Goal: Transaction & Acquisition: Purchase product/service

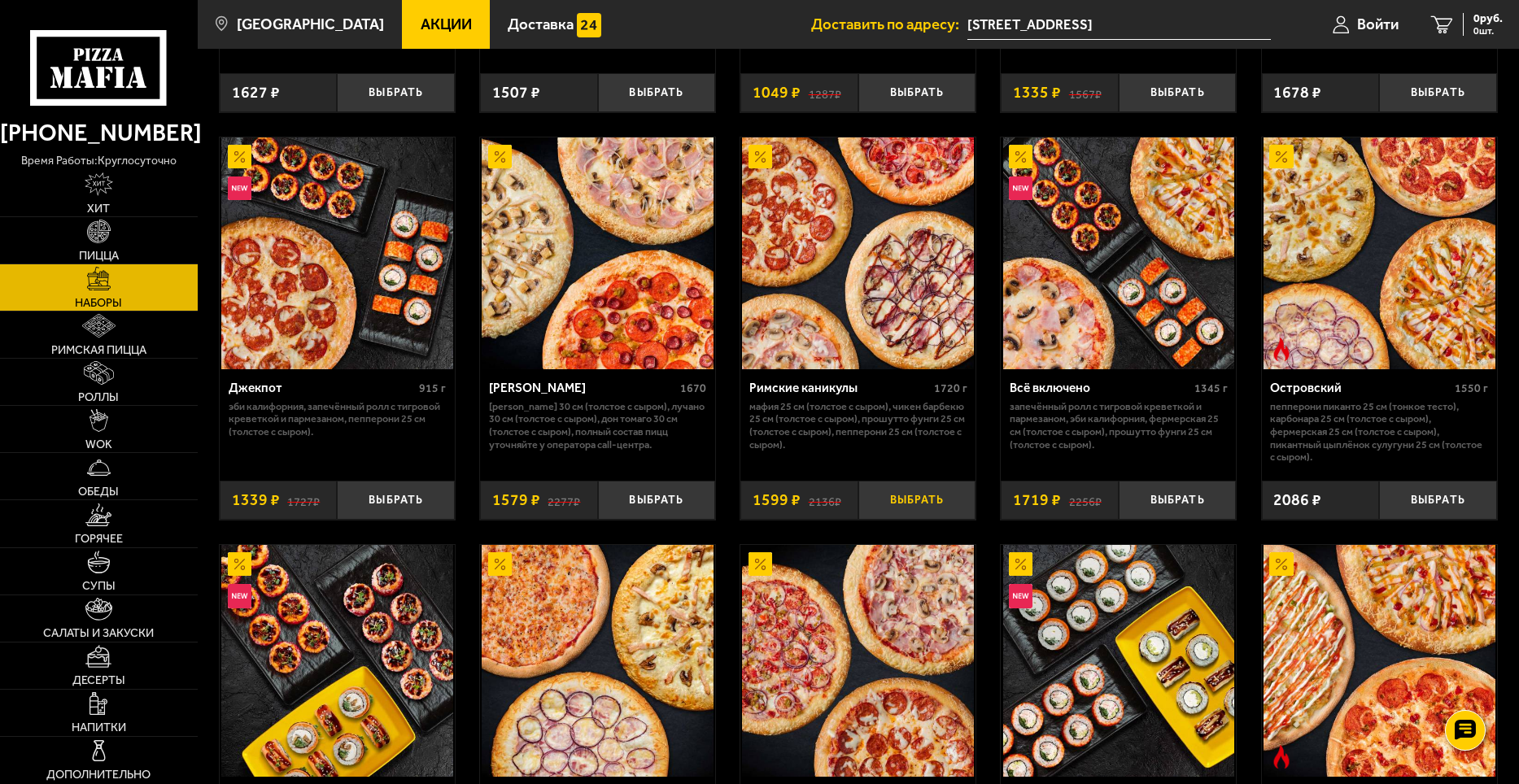
scroll to position [1302, 0]
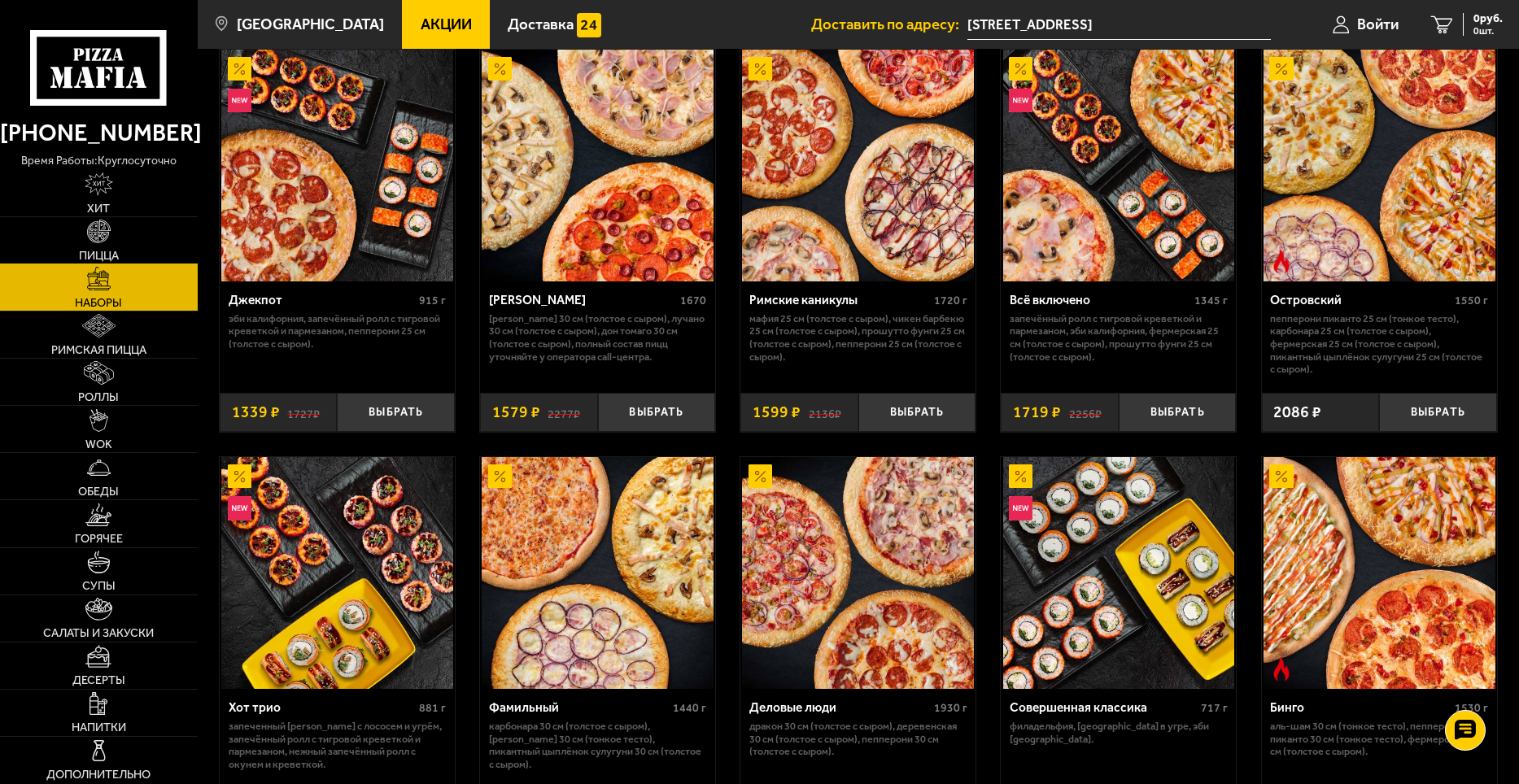
click at [137, 239] on link "Пицца" at bounding box center [98, 240] width 197 height 47
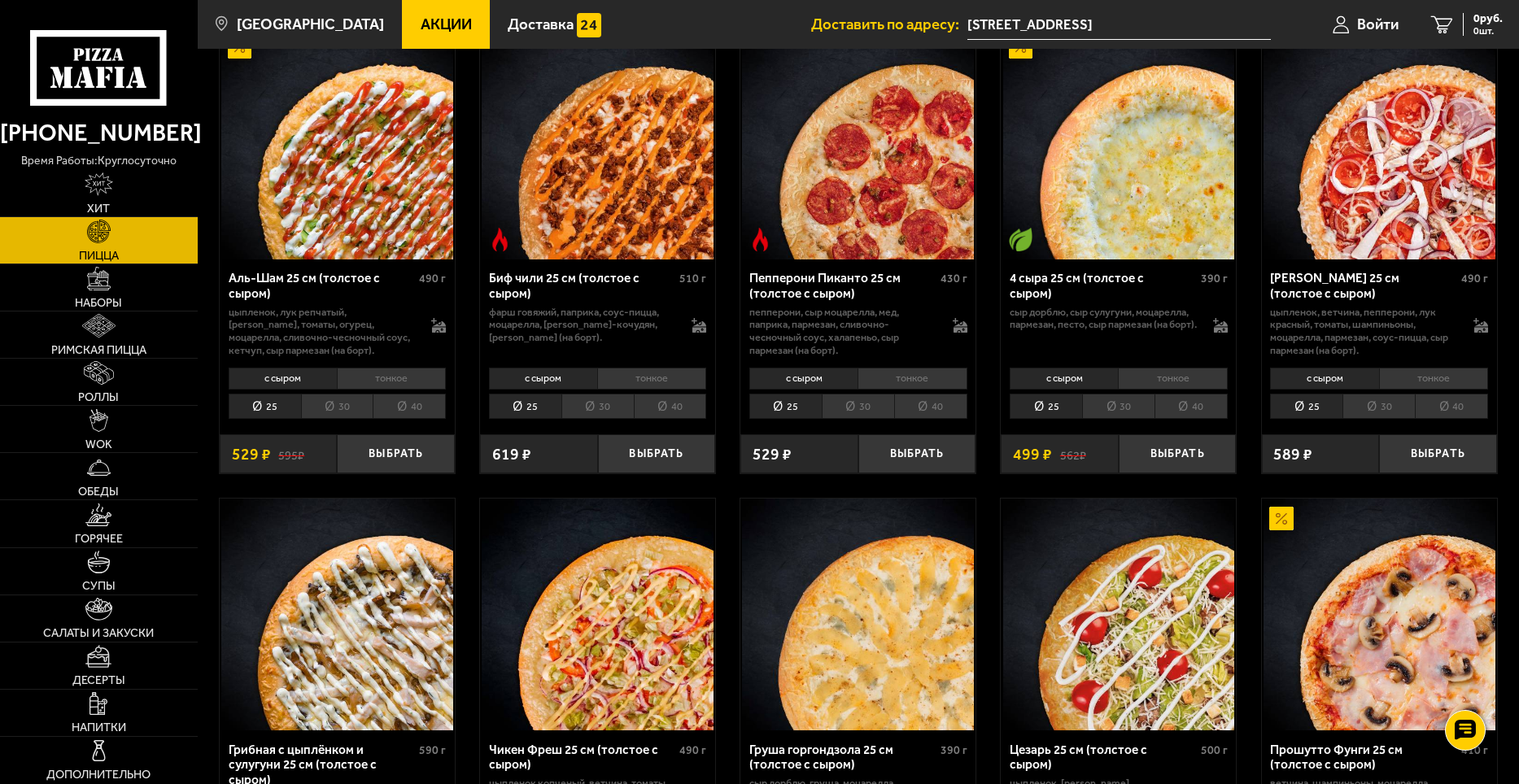
scroll to position [81, 0]
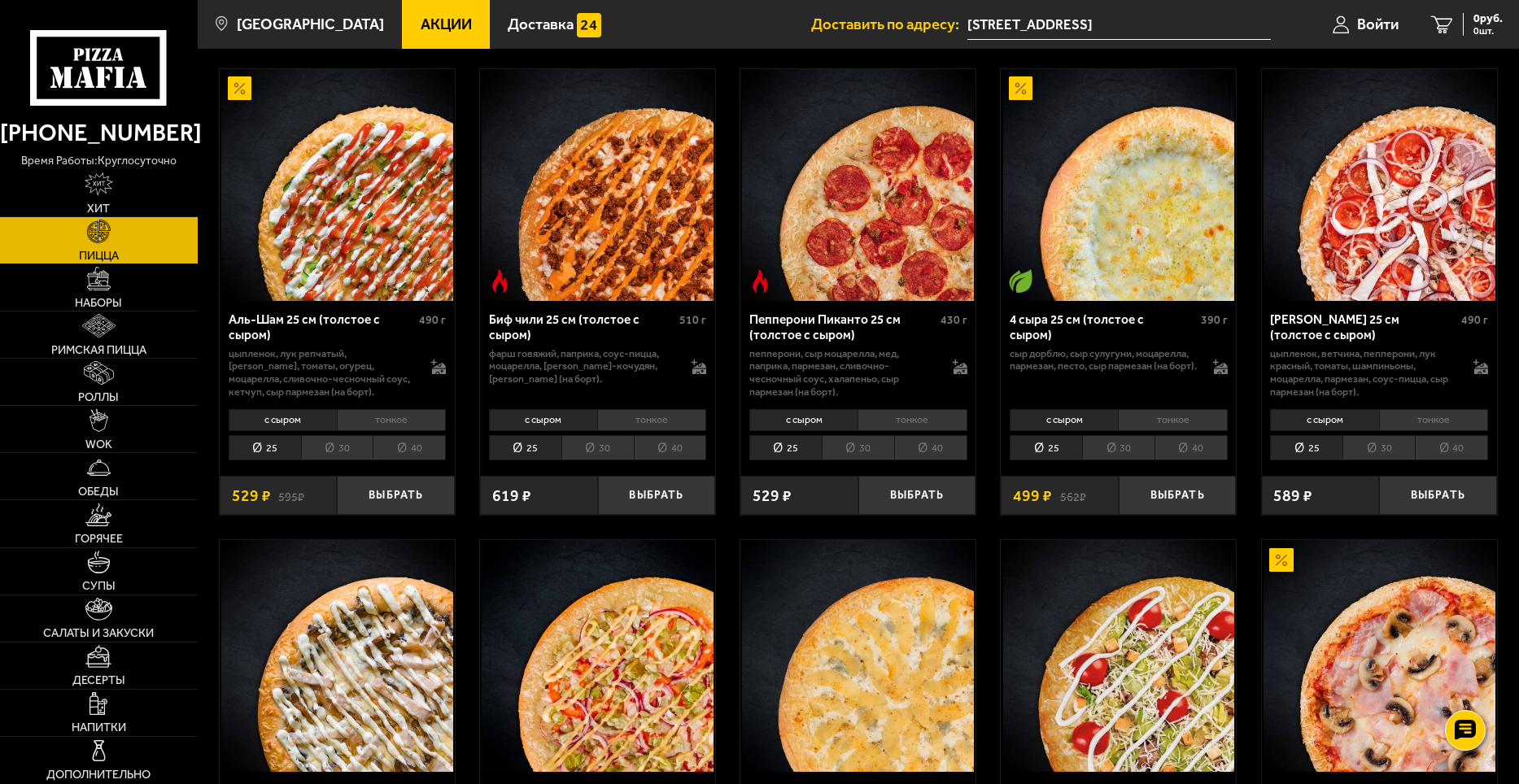
click at [1147, 423] on li "тонкое" at bounding box center [1172, 421] width 109 height 23
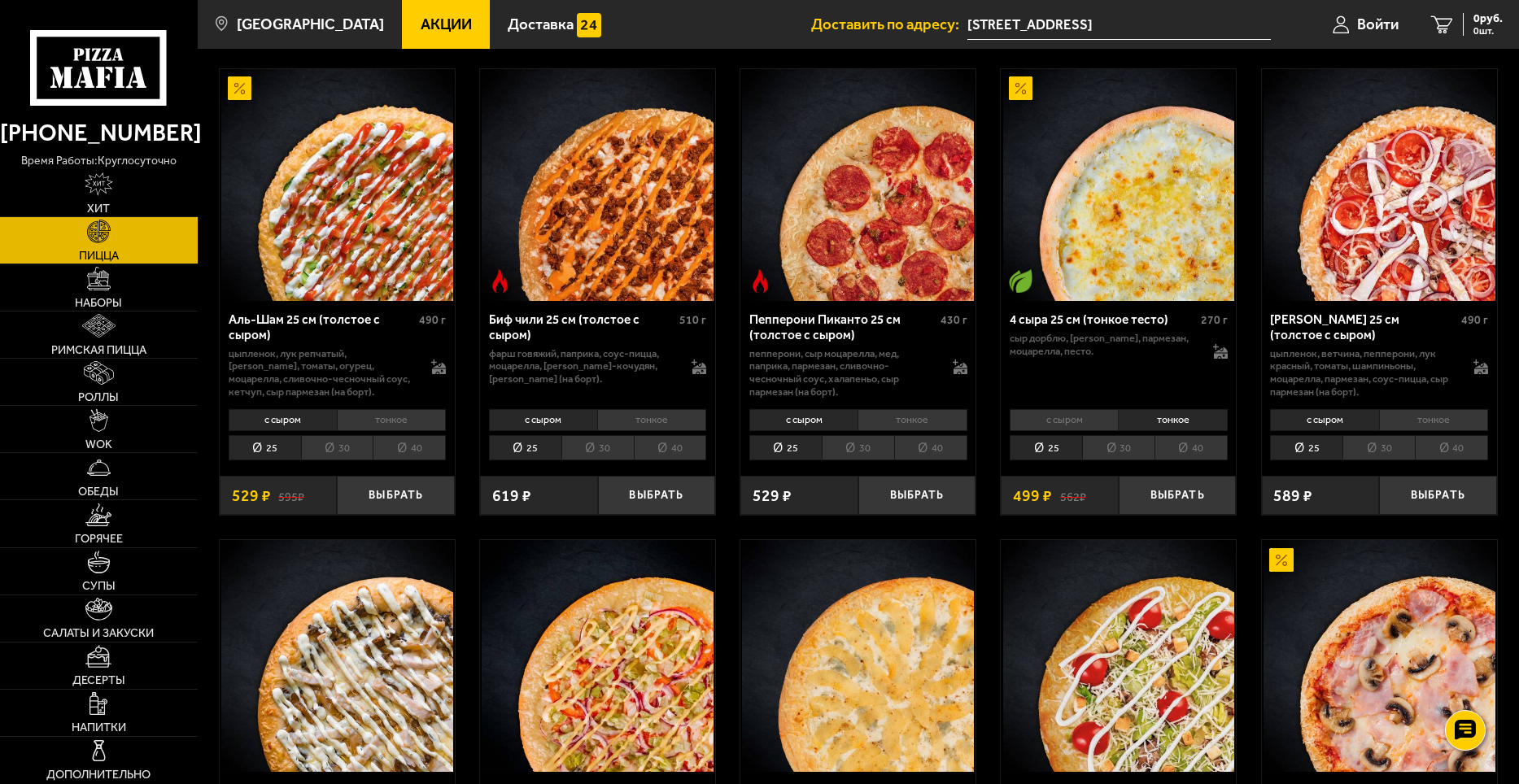
click at [1115, 447] on li "30" at bounding box center [1118, 447] width 72 height 25
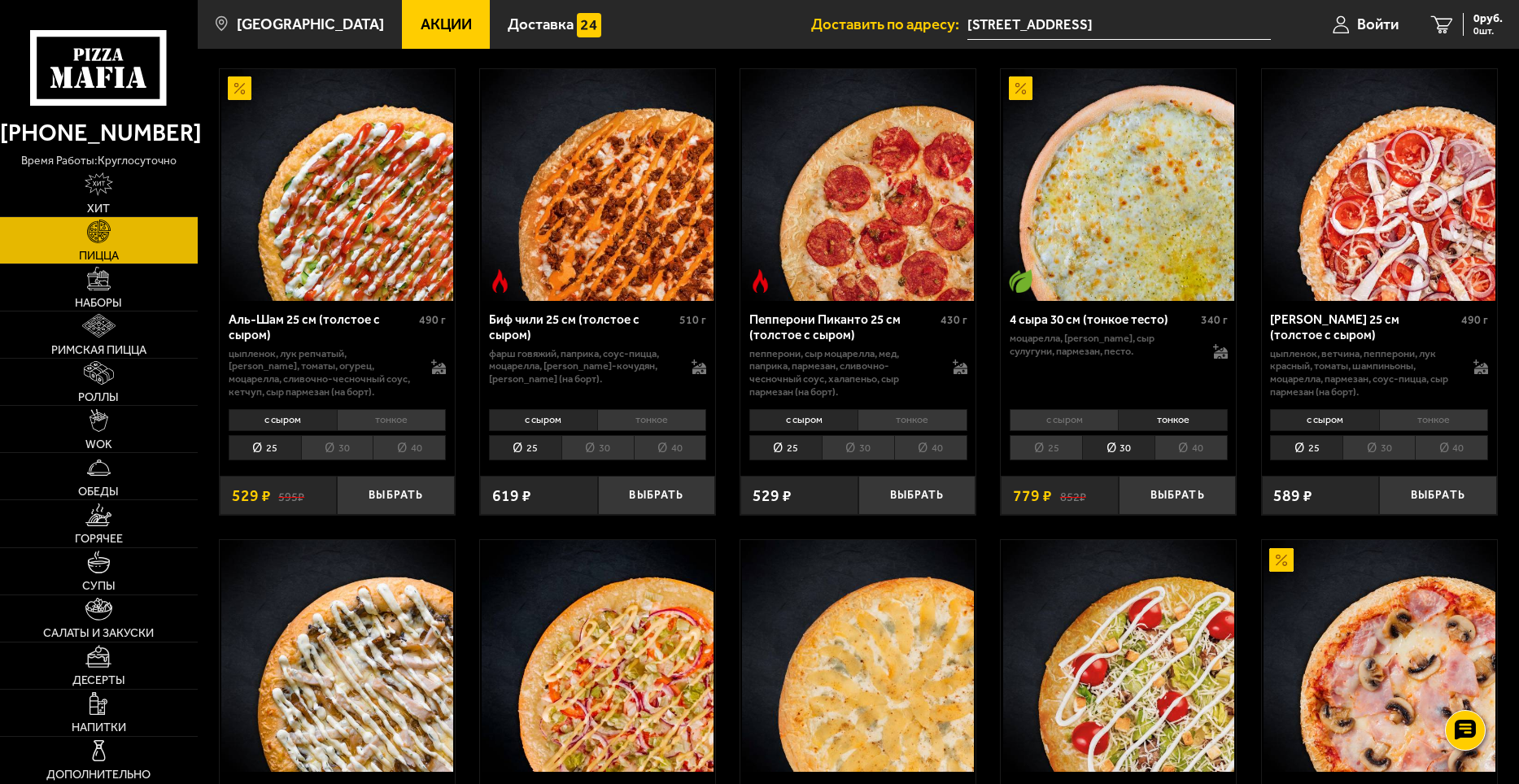
click at [1046, 448] on li "25" at bounding box center [1046, 447] width 72 height 25
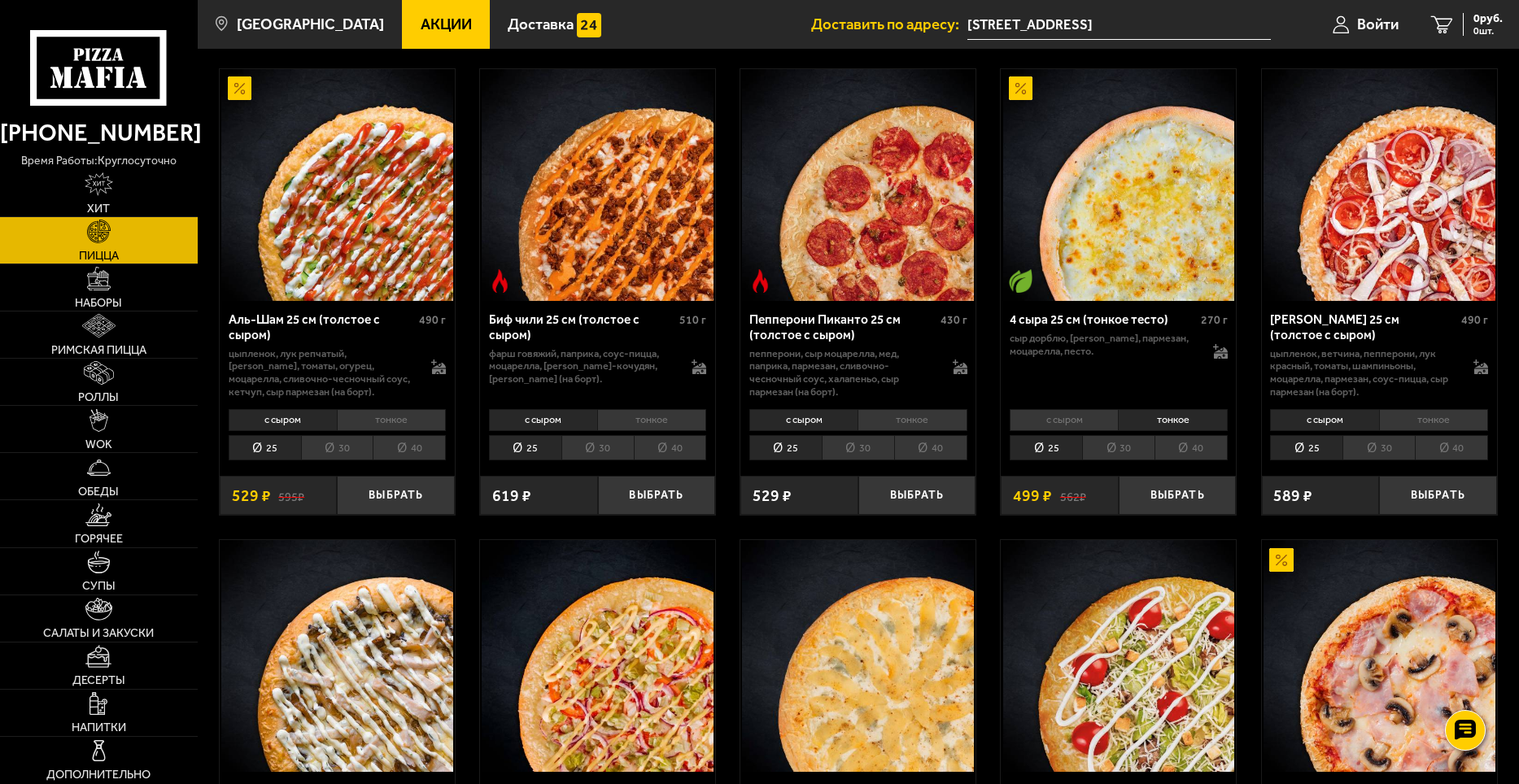
click at [1081, 439] on li "25" at bounding box center [1046, 447] width 72 height 25
click at [1102, 440] on li "30" at bounding box center [1118, 447] width 72 height 25
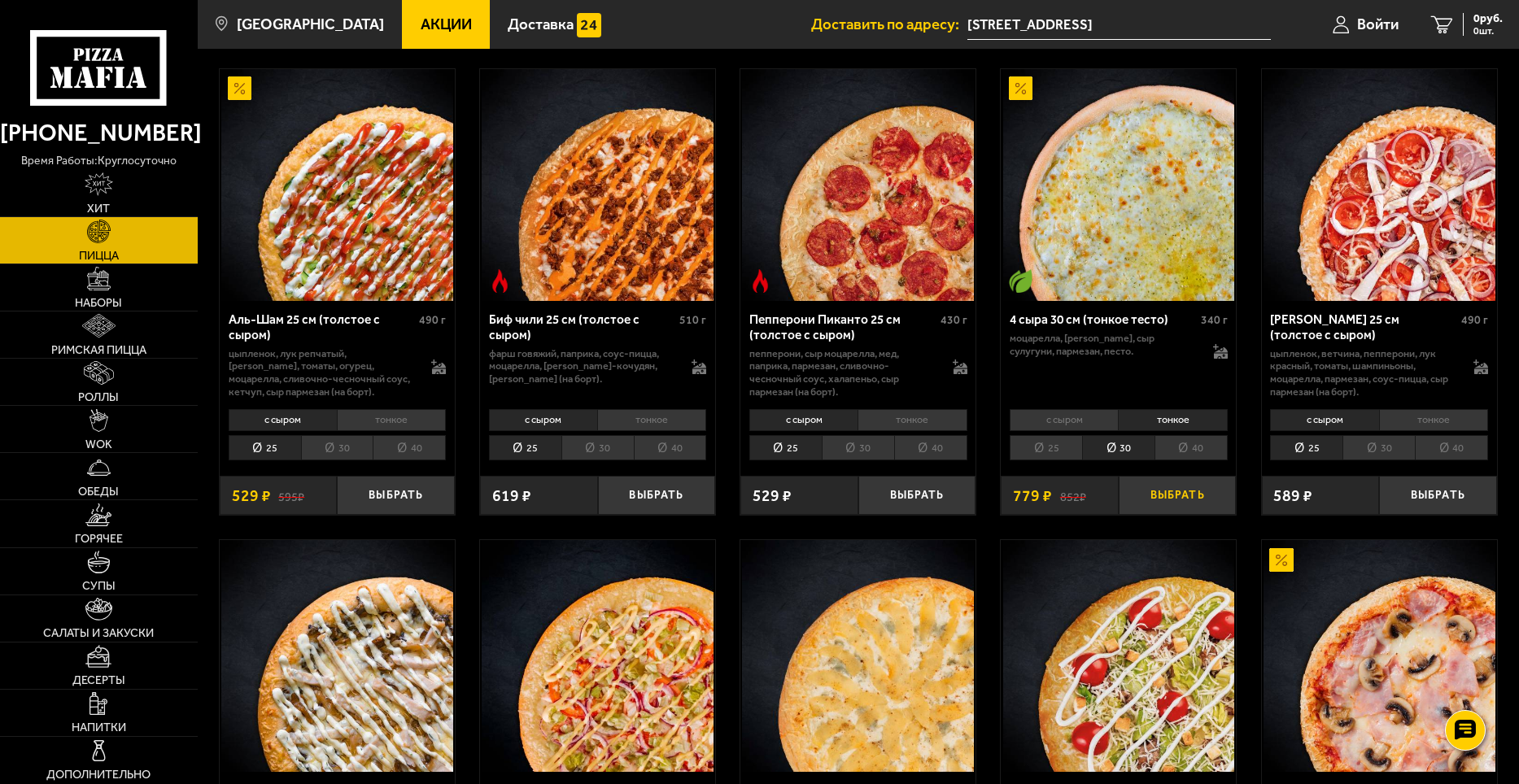
click at [1173, 500] on button "Выбрать" at bounding box center [1178, 496] width 118 height 39
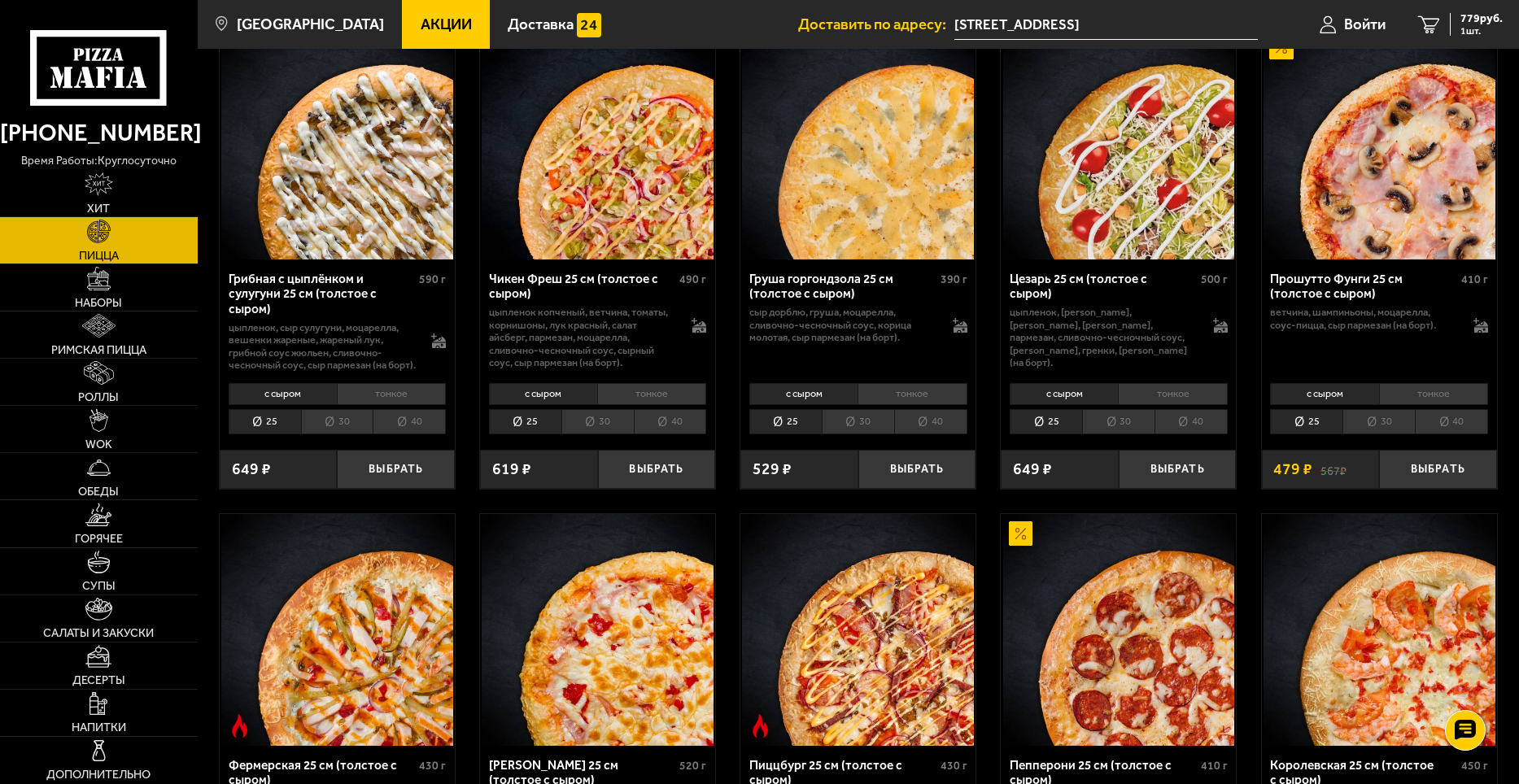
scroll to position [895, 0]
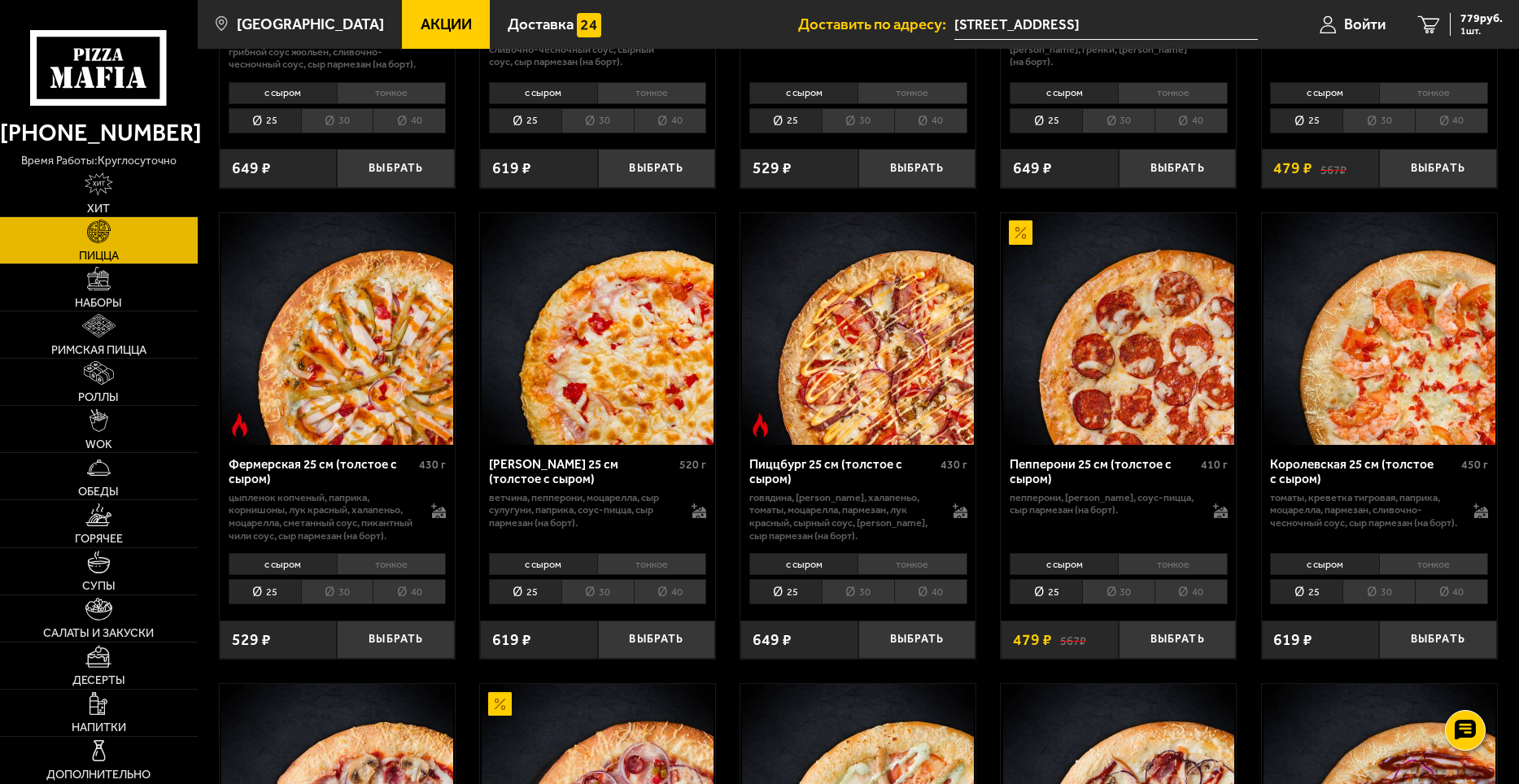
click at [394, 576] on li "тонкое" at bounding box center [391, 564] width 109 height 23
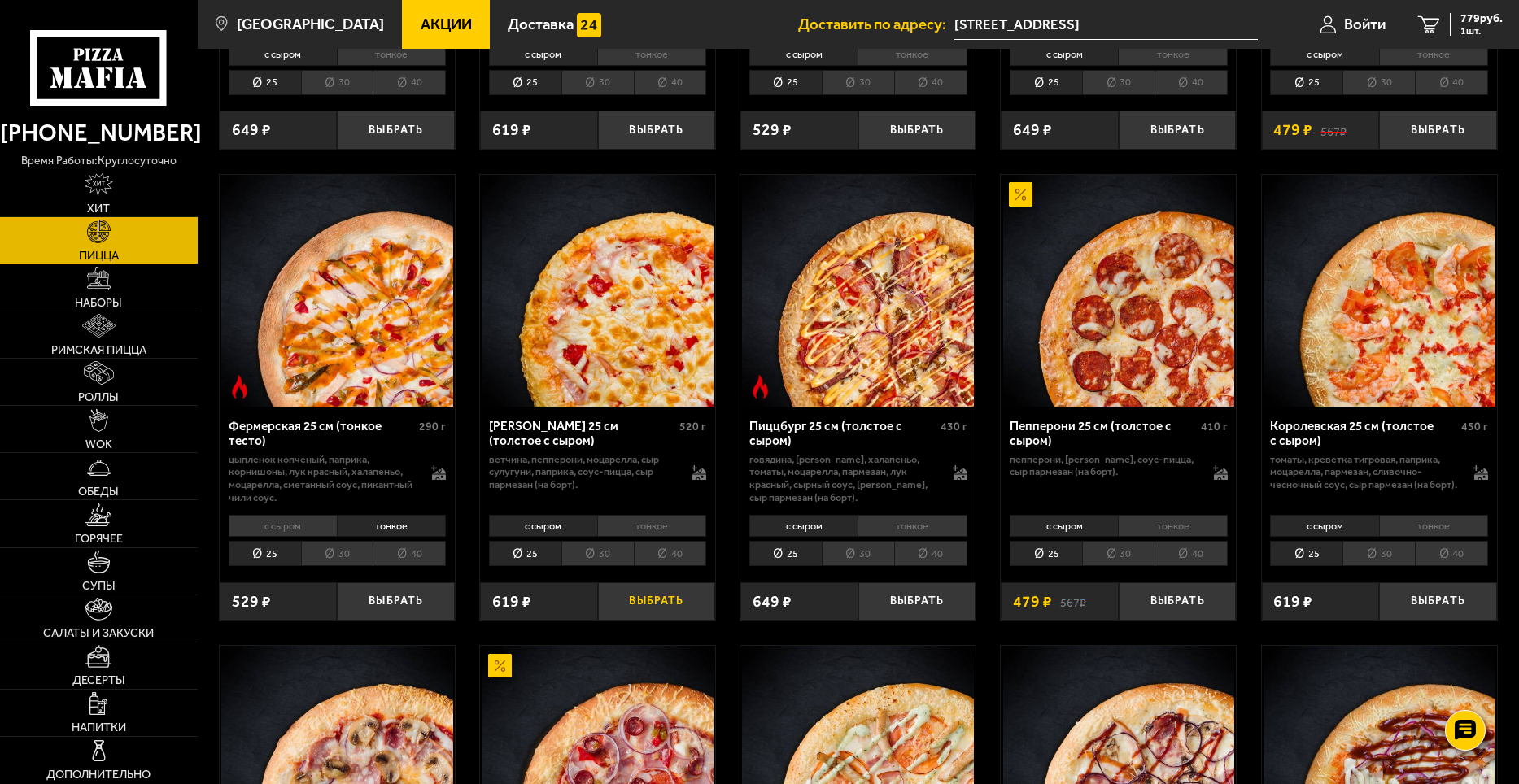
scroll to position [1140, 0]
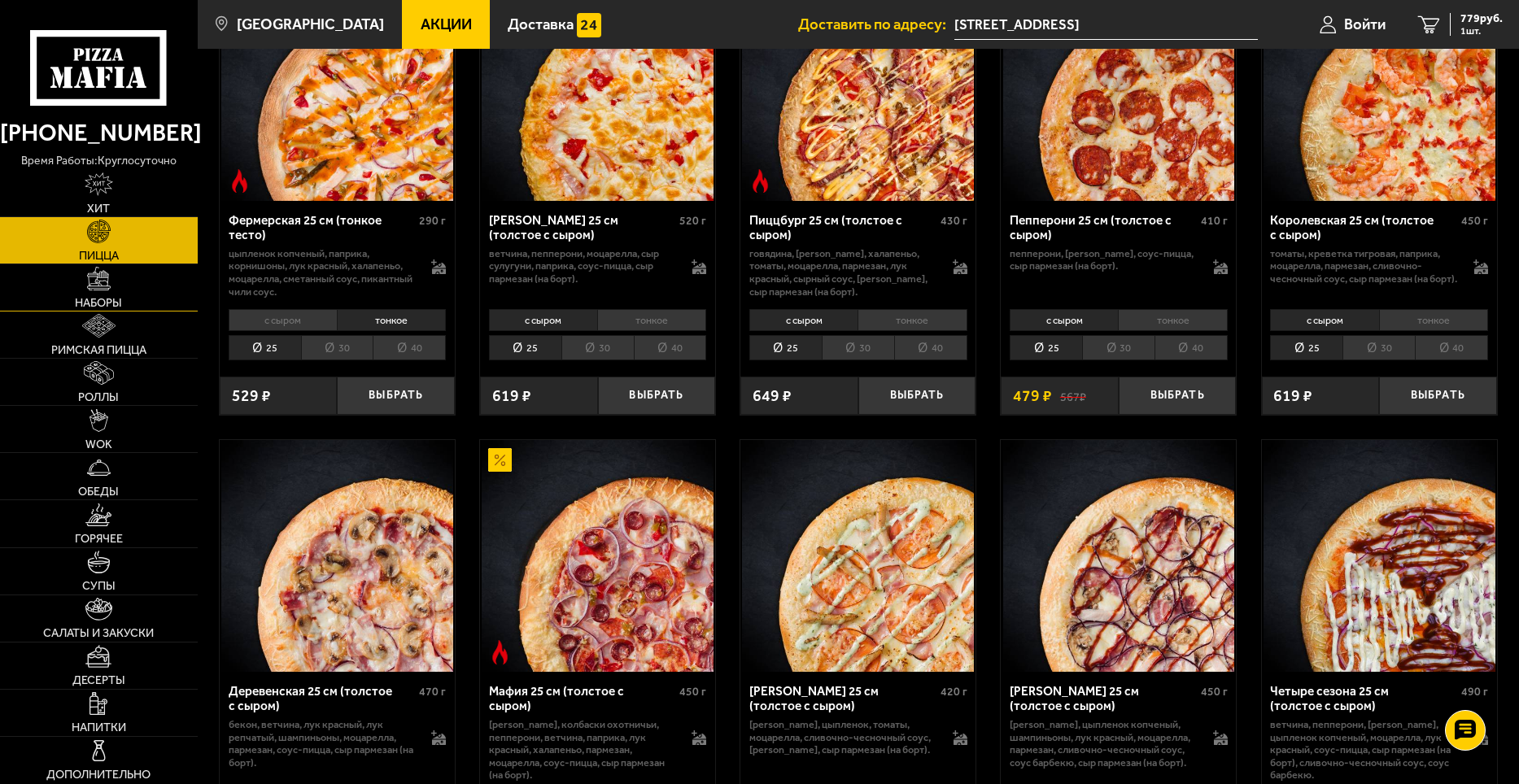
click at [102, 301] on span "Наборы" at bounding box center [98, 303] width 48 height 11
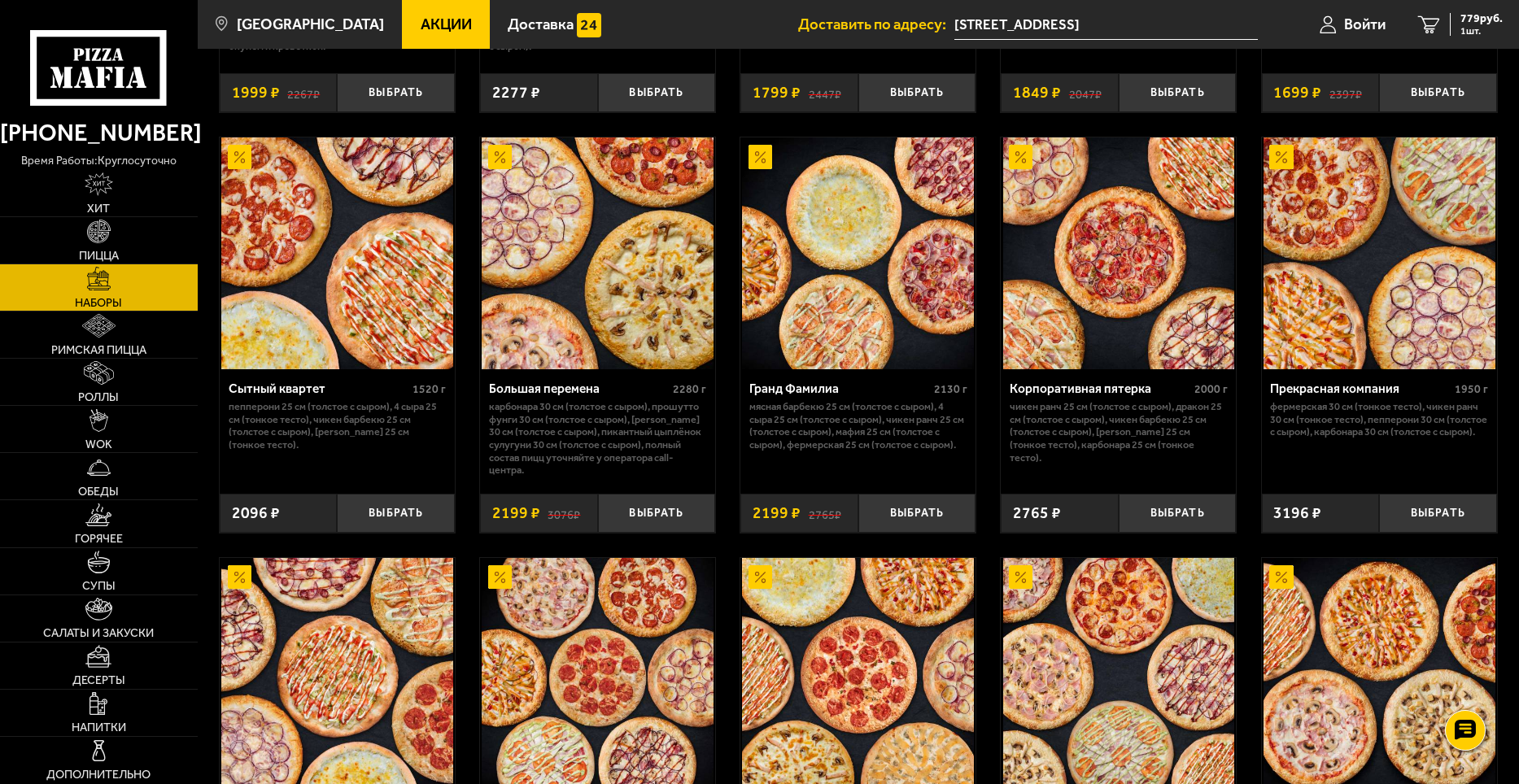
scroll to position [1987, 0]
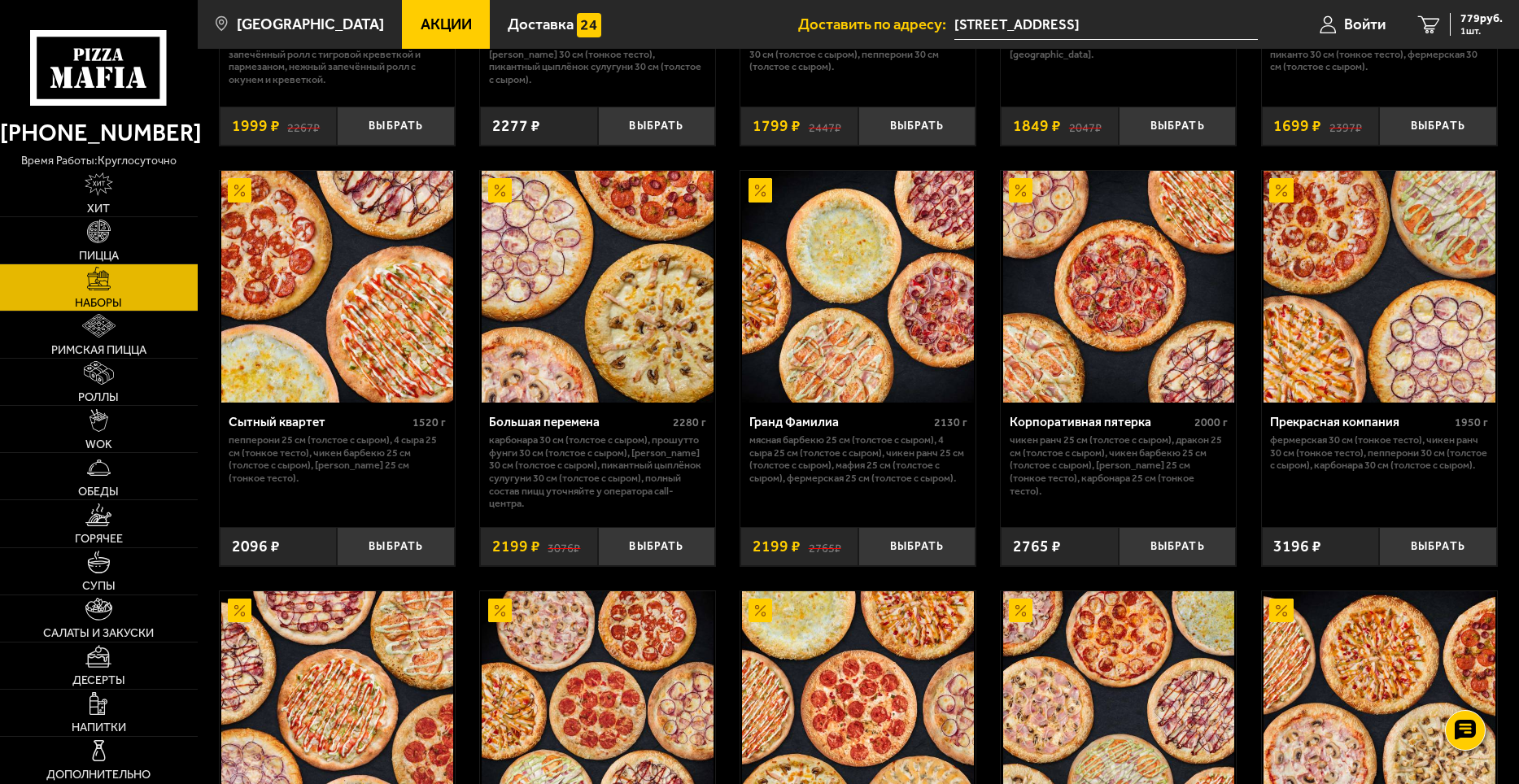
click at [330, 306] on img at bounding box center [337, 287] width 232 height 232
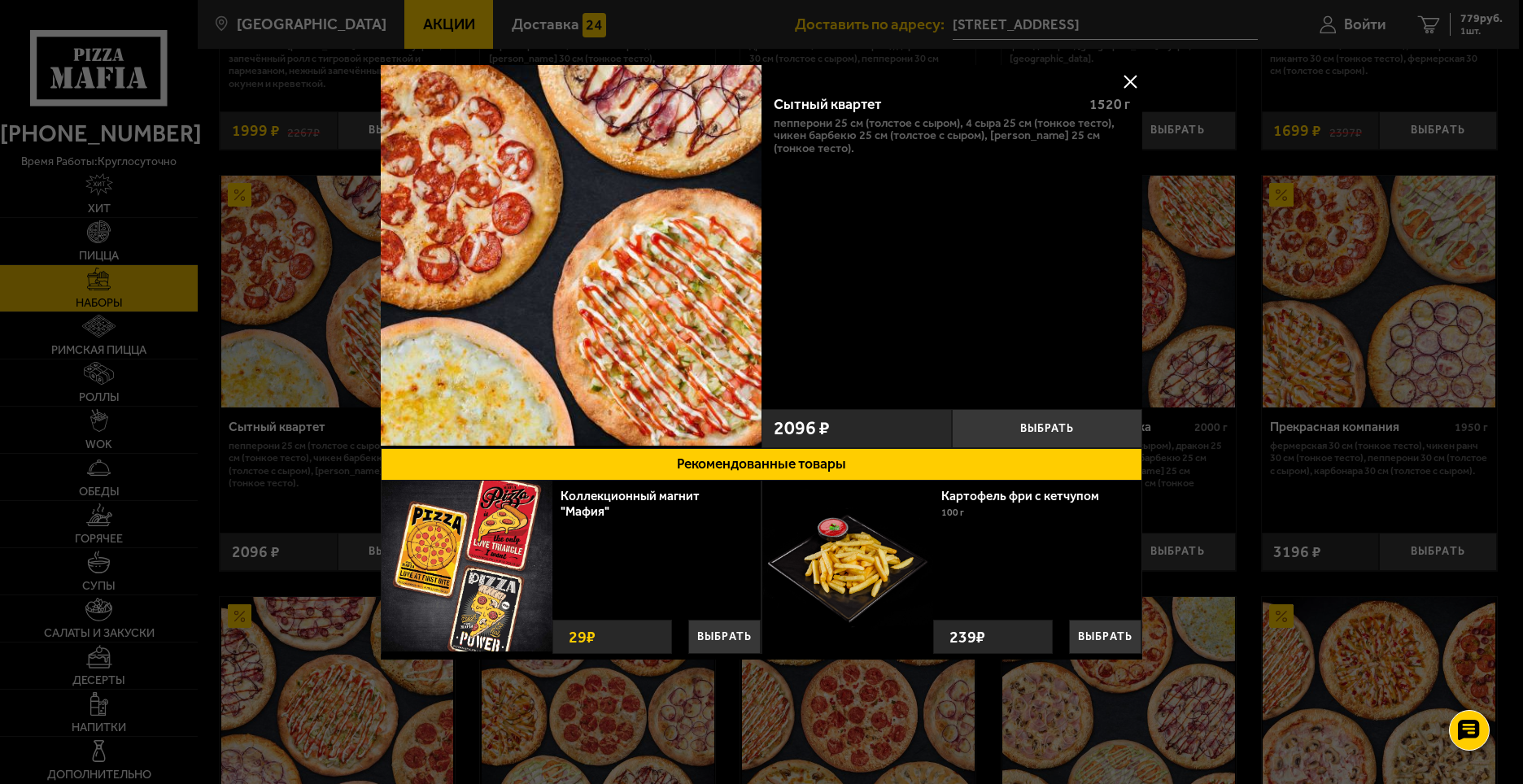
click at [1130, 85] on button at bounding box center [1131, 81] width 25 height 25
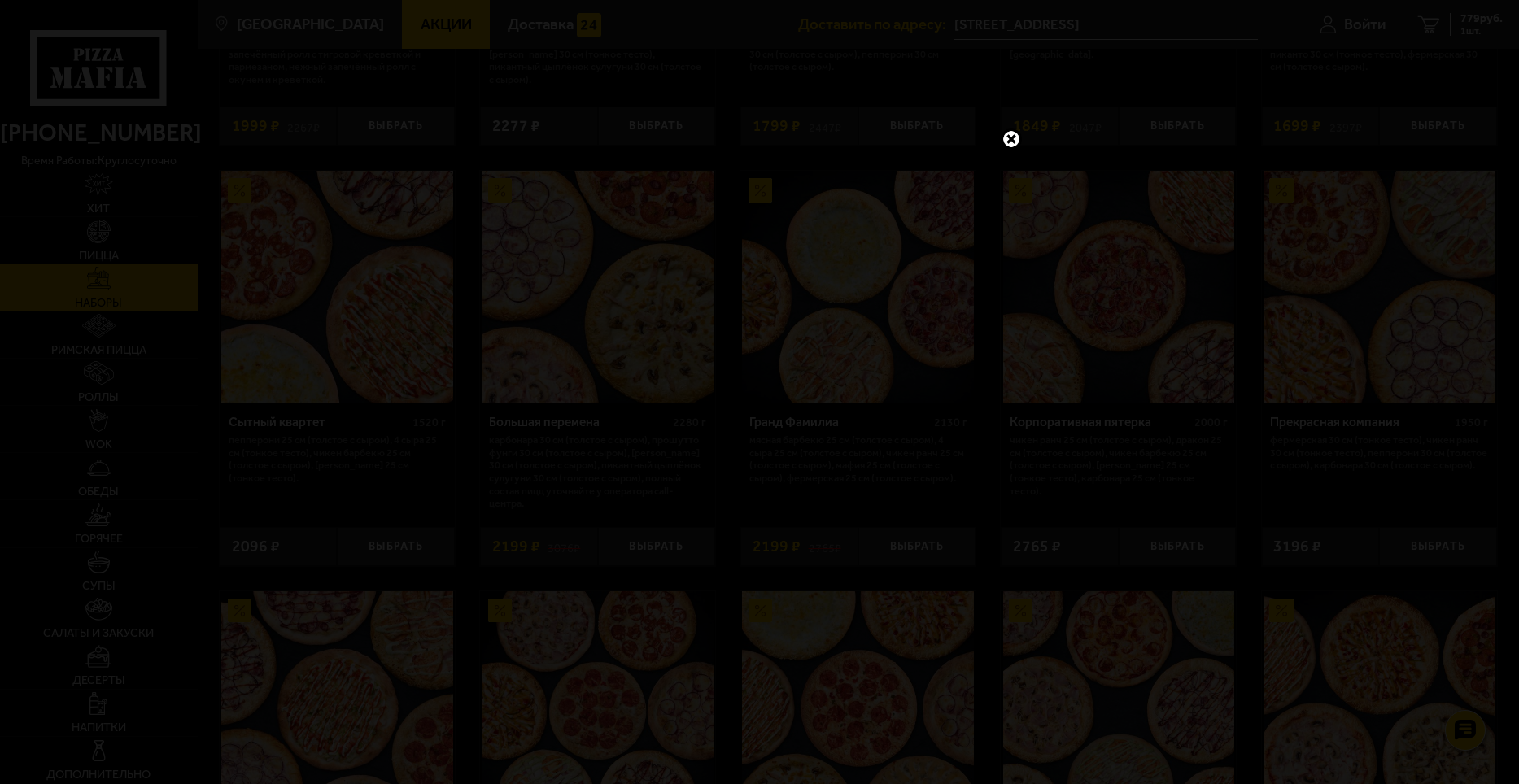
click at [1019, 138] on link at bounding box center [1012, 139] width 21 height 21
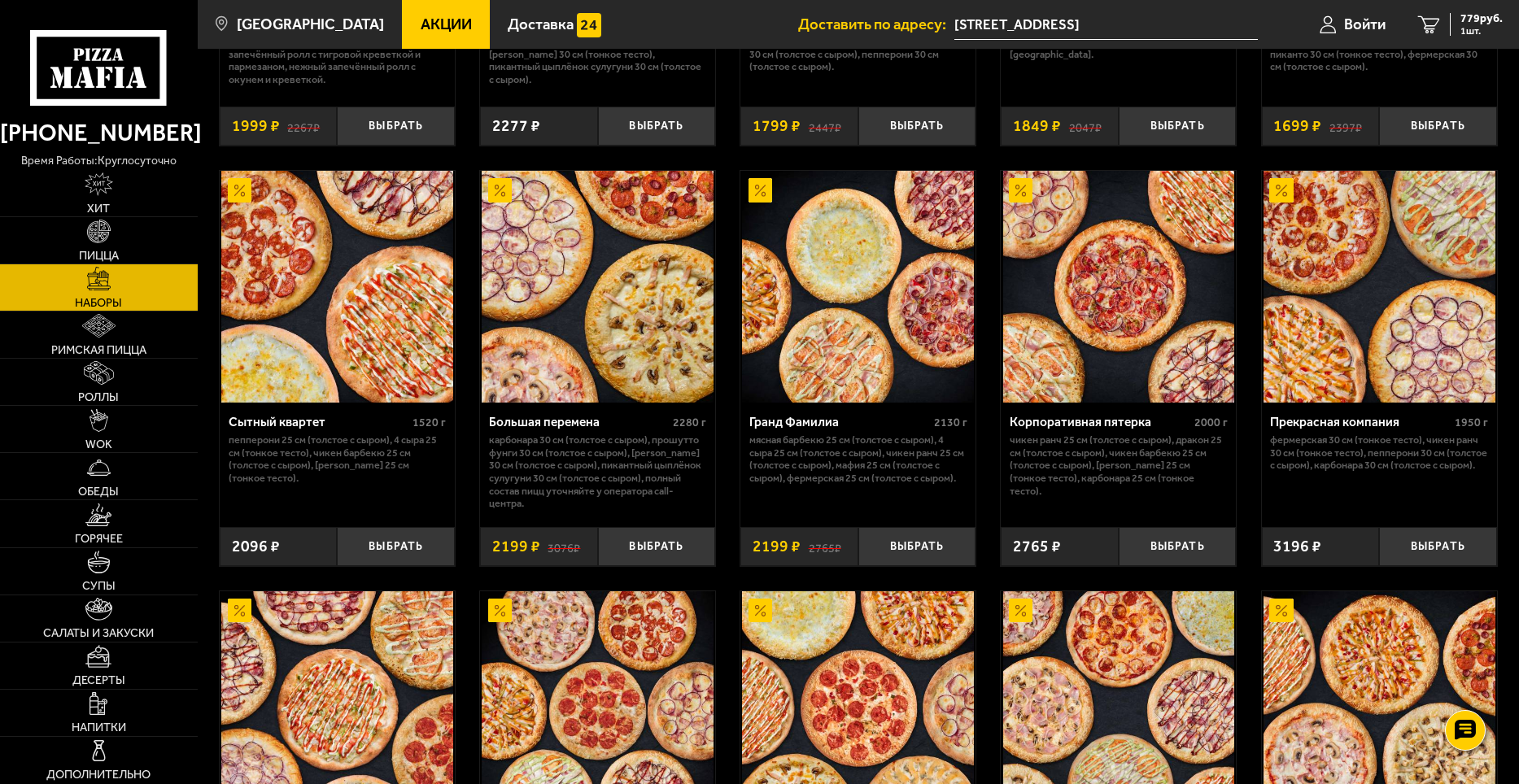
click at [1183, 23] on input "[STREET_ADDRESS]" at bounding box center [1106, 25] width 303 height 30
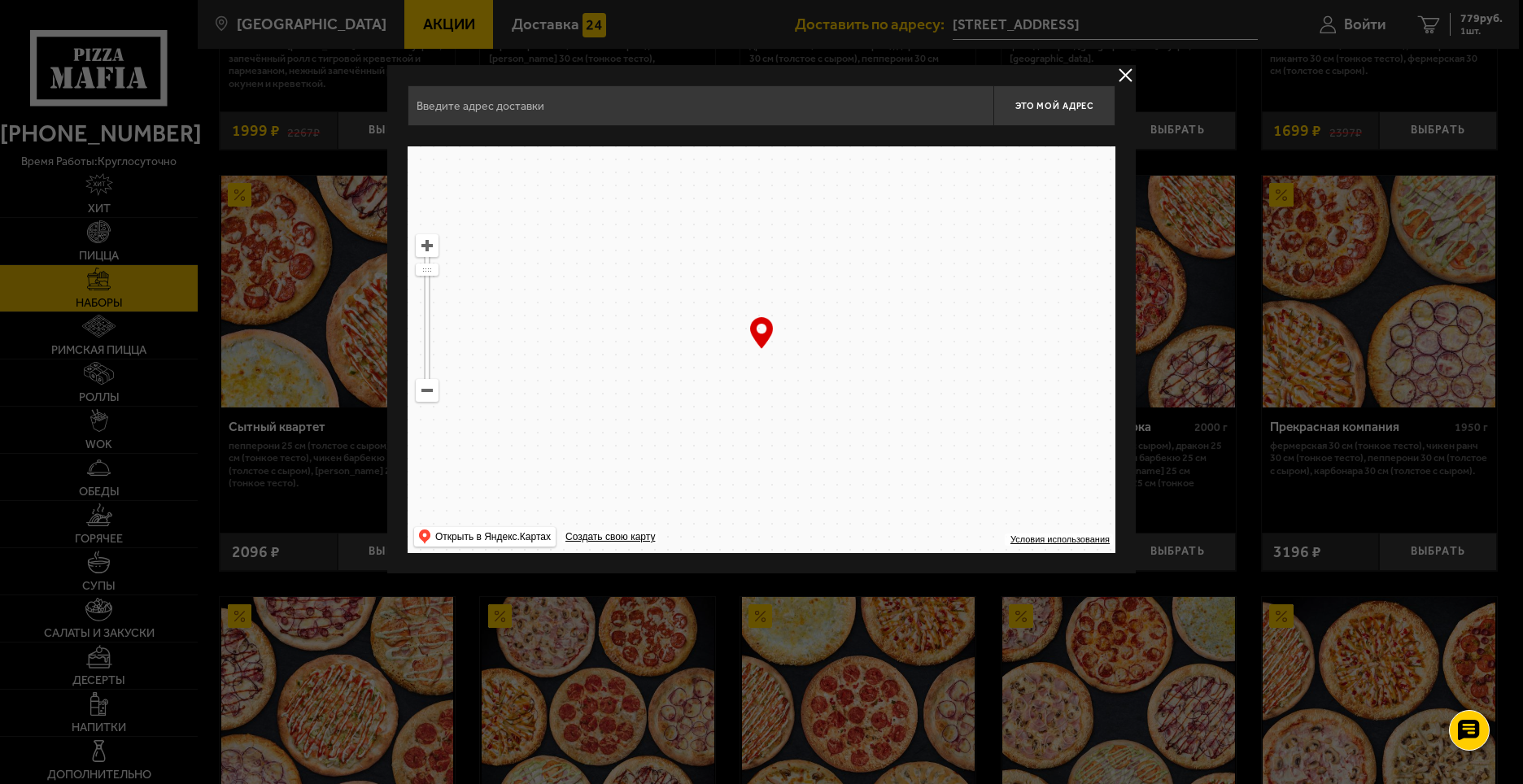
type input "[STREET_ADDRESS]"
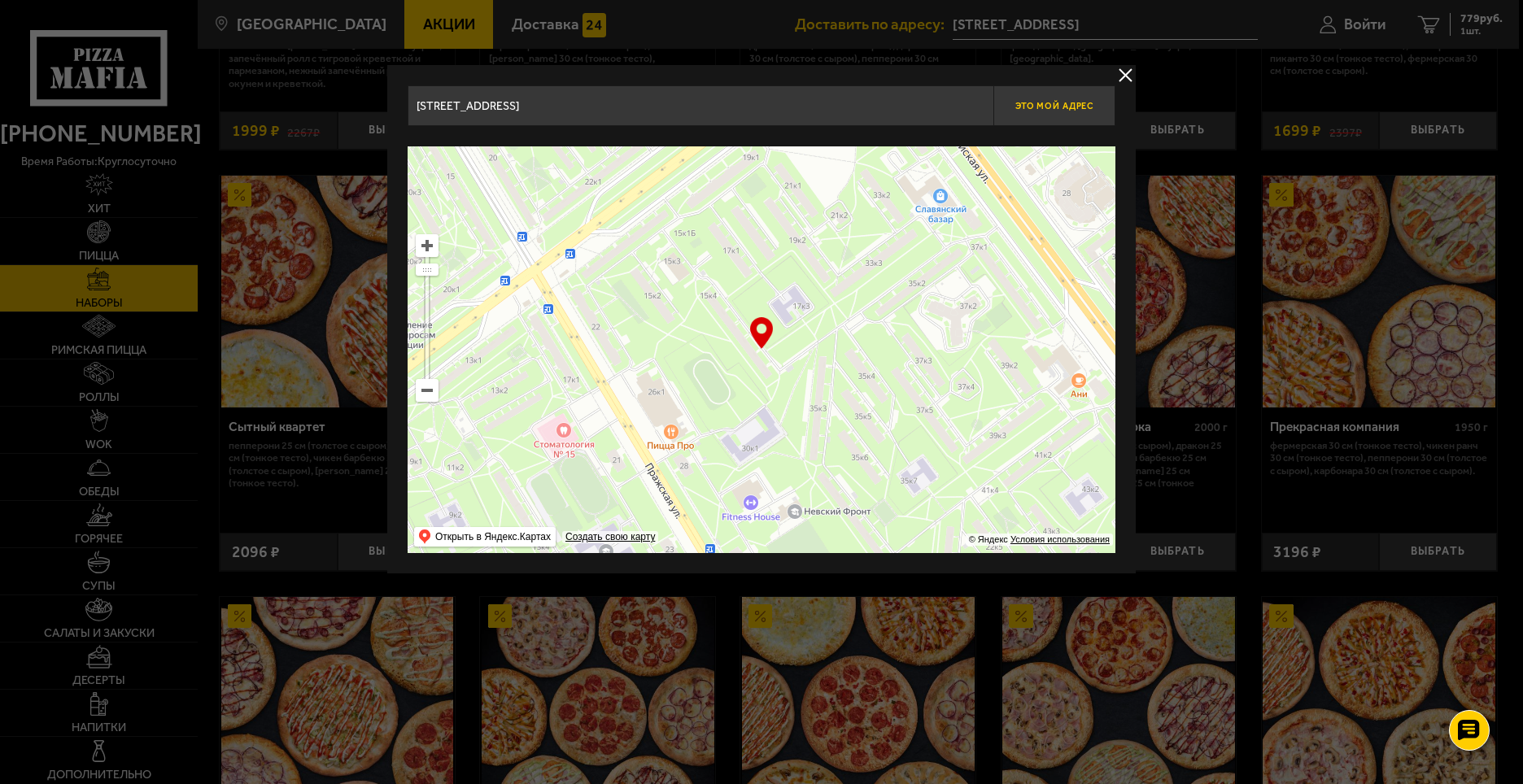
click at [1063, 105] on span "Это мой адрес" at bounding box center [1054, 106] width 78 height 11
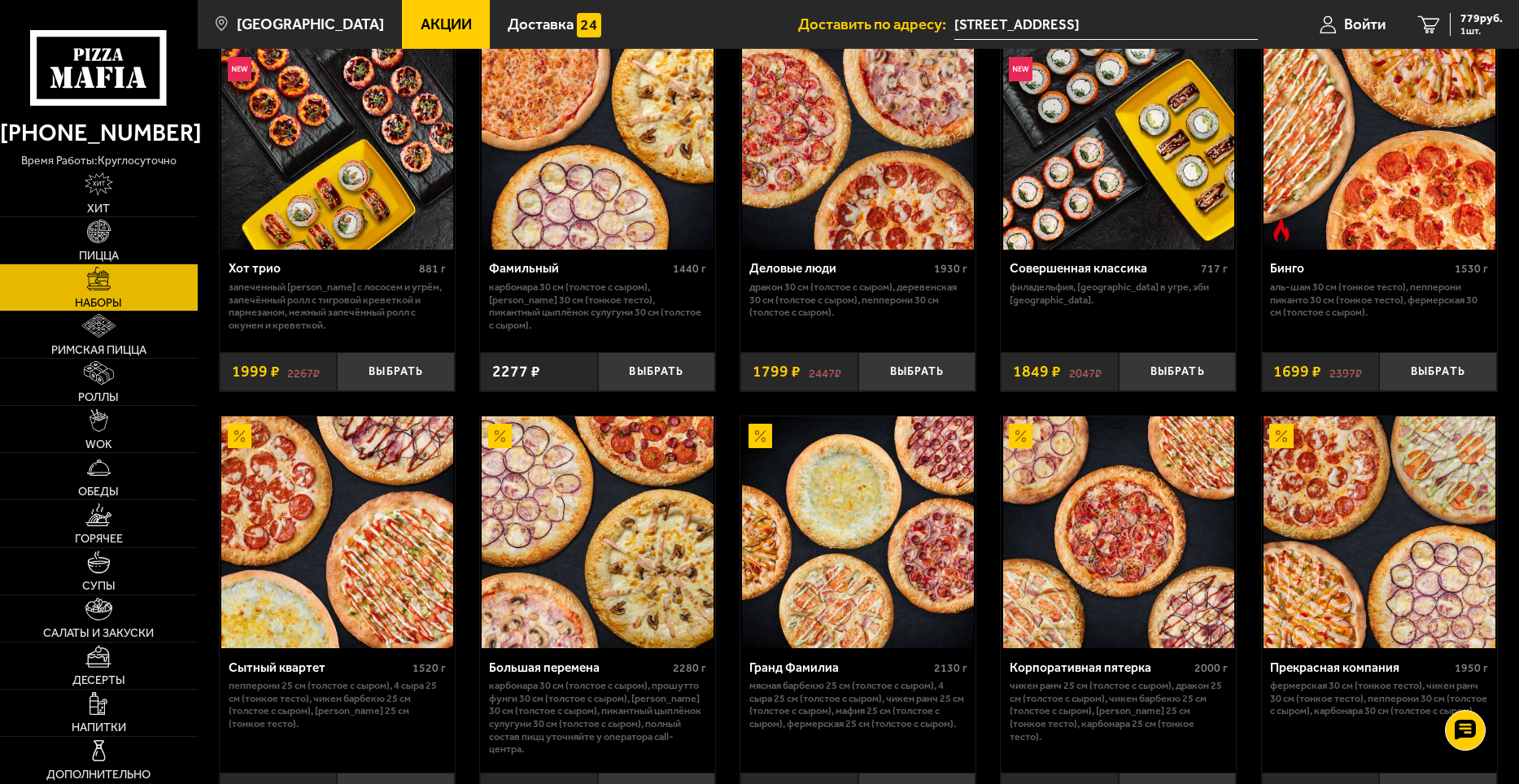
scroll to position [1743, 0]
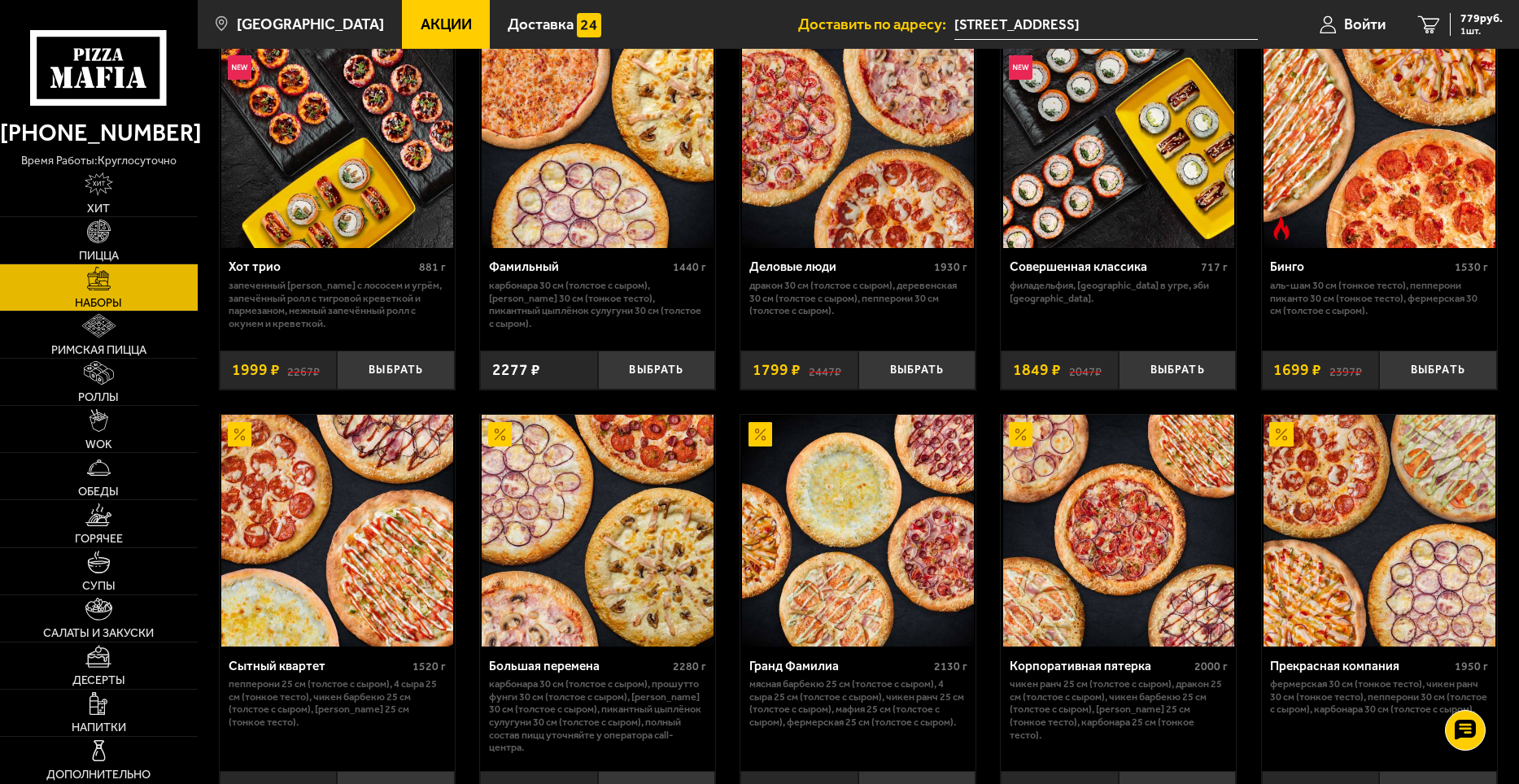
click at [401, 542] on img at bounding box center [337, 531] width 232 height 232
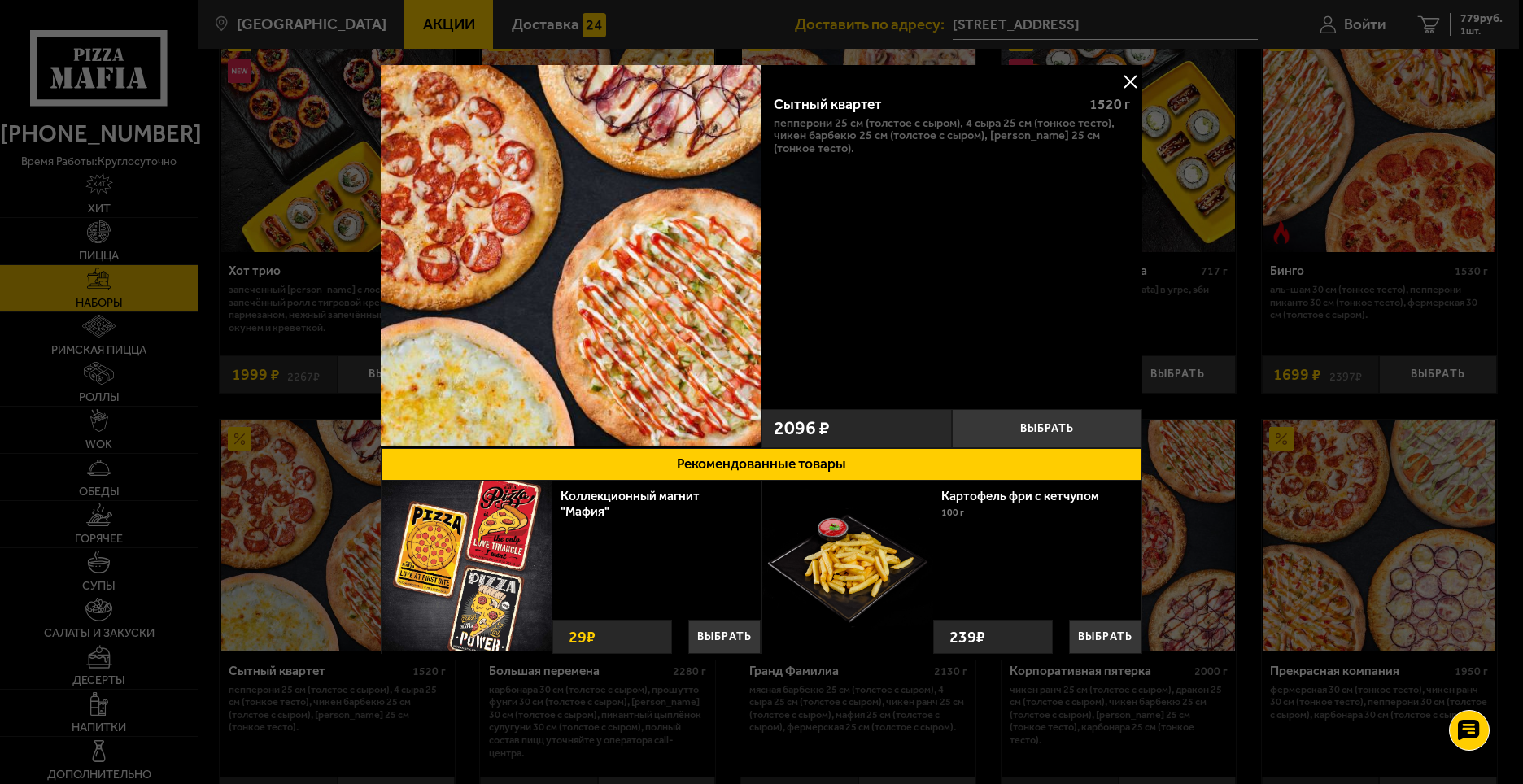
click at [1126, 89] on button at bounding box center [1131, 81] width 25 height 25
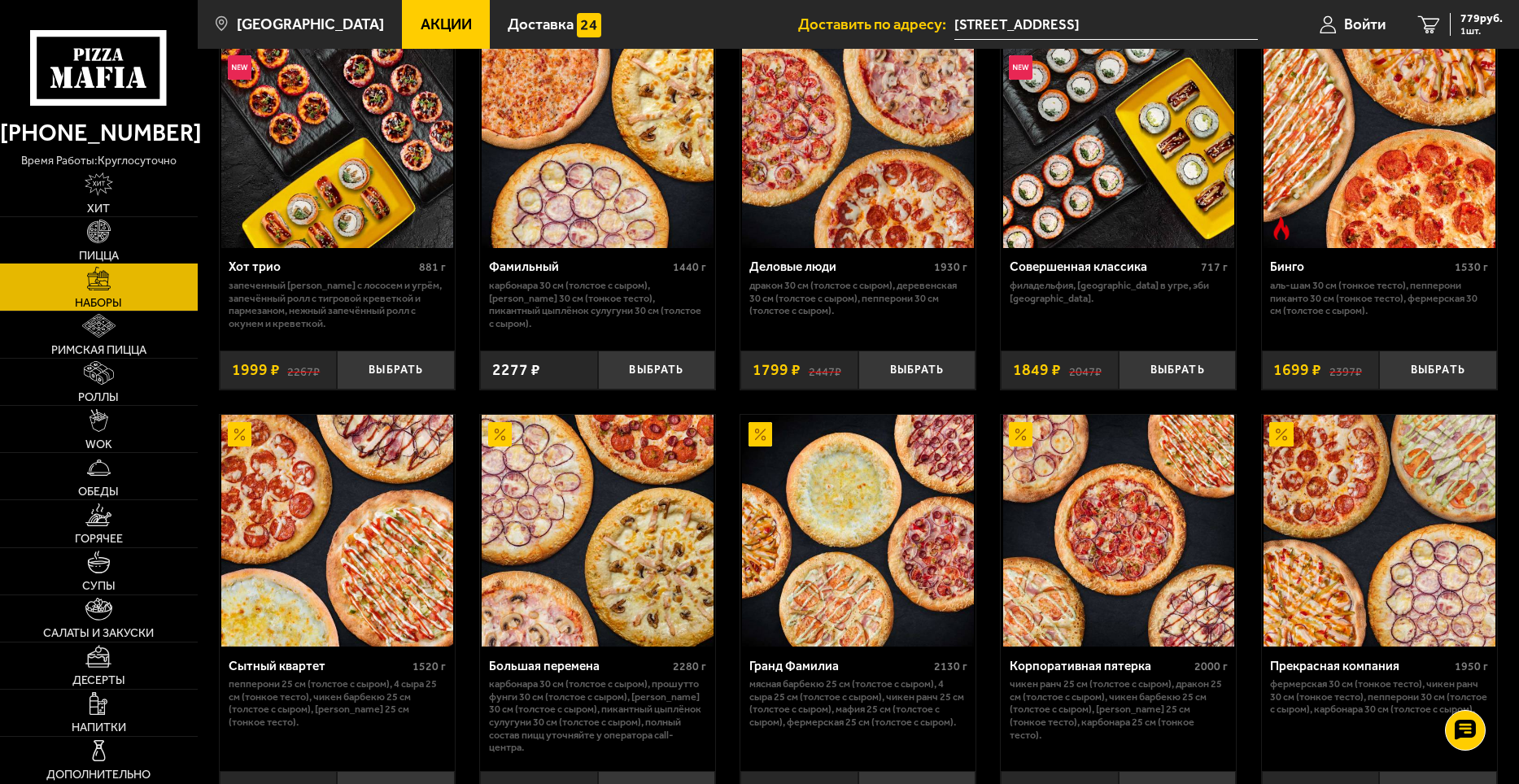
click at [109, 257] on span "Пицца" at bounding box center [98, 256] width 40 height 11
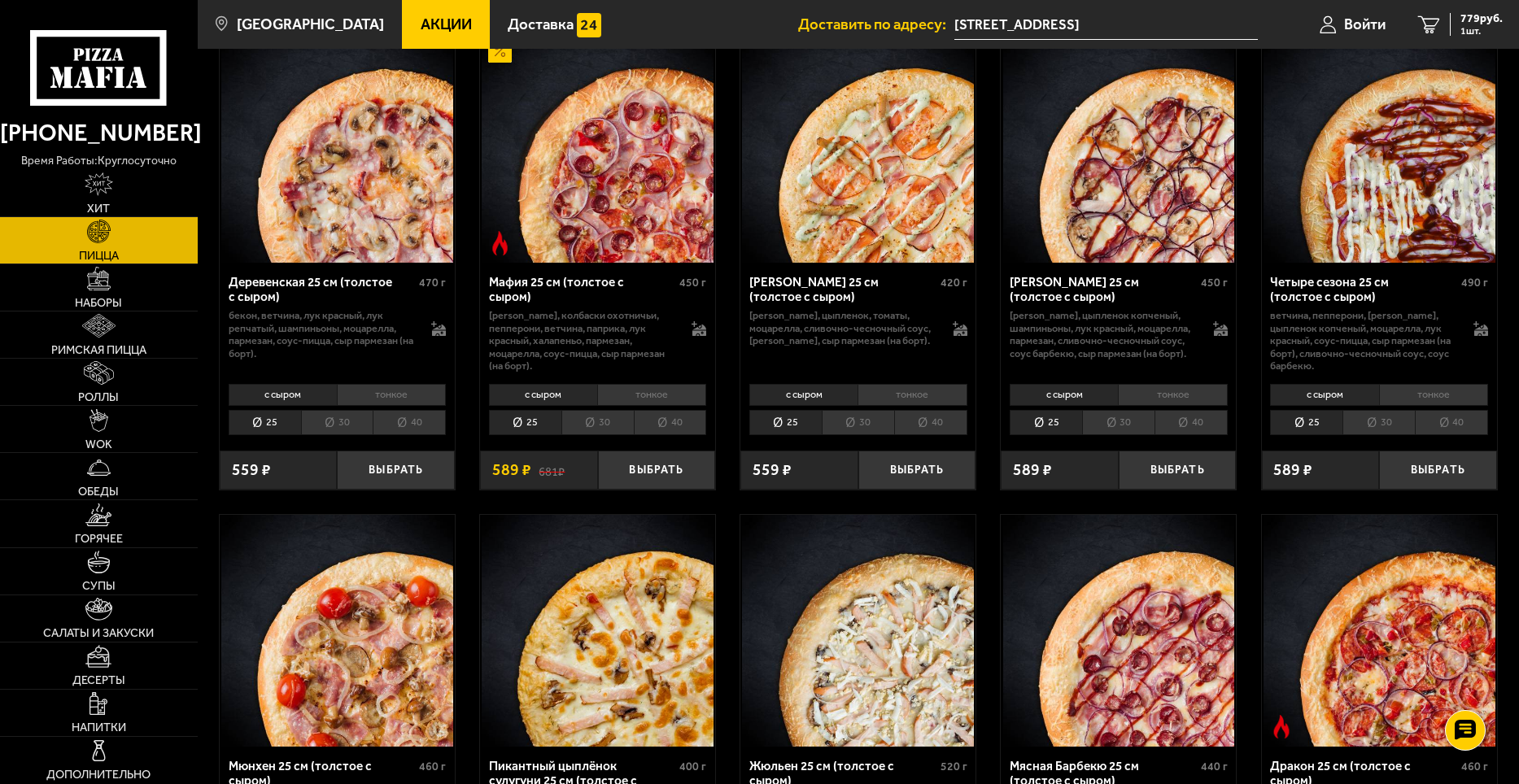
scroll to position [1546, 0]
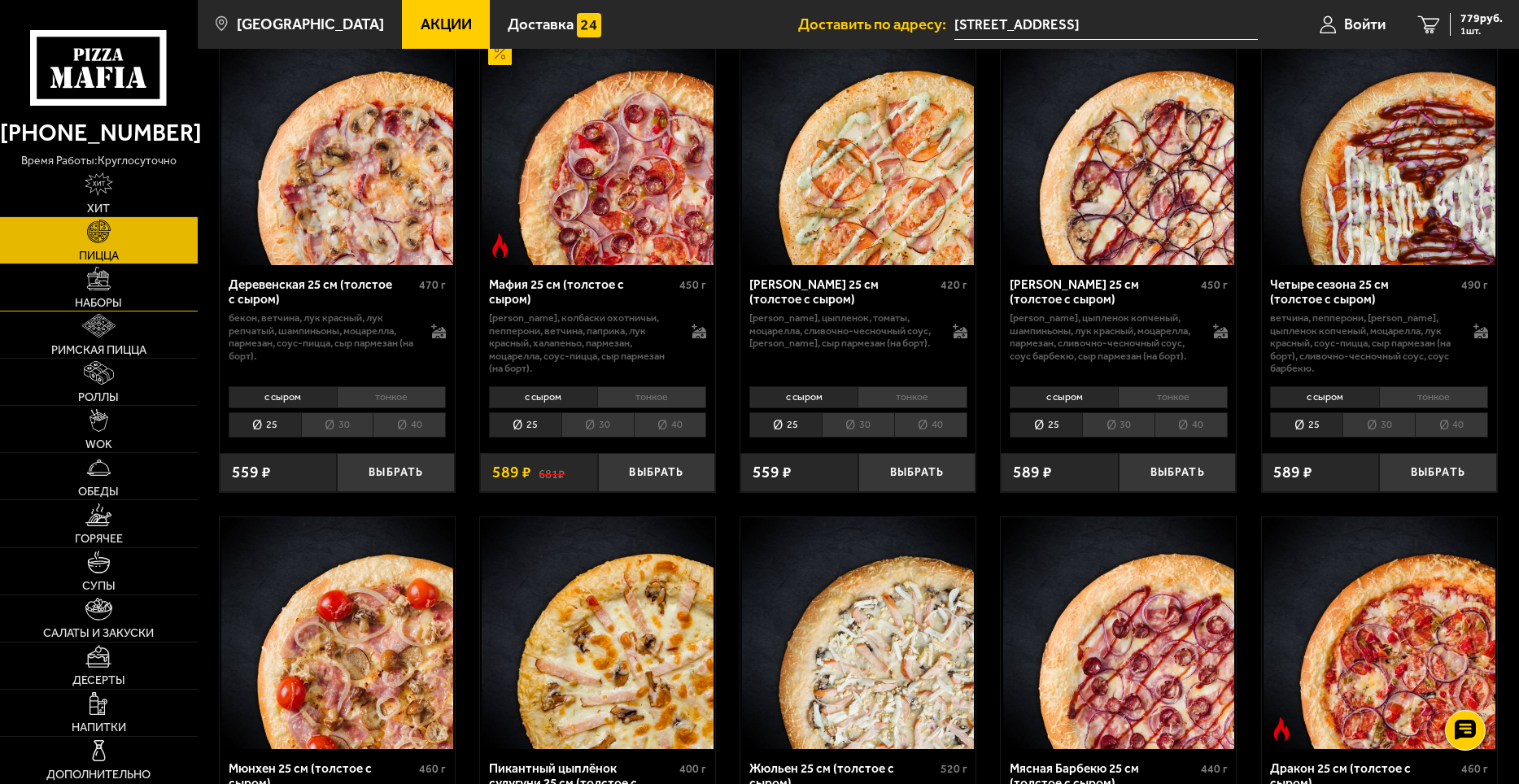
click at [95, 288] on img at bounding box center [98, 279] width 24 height 24
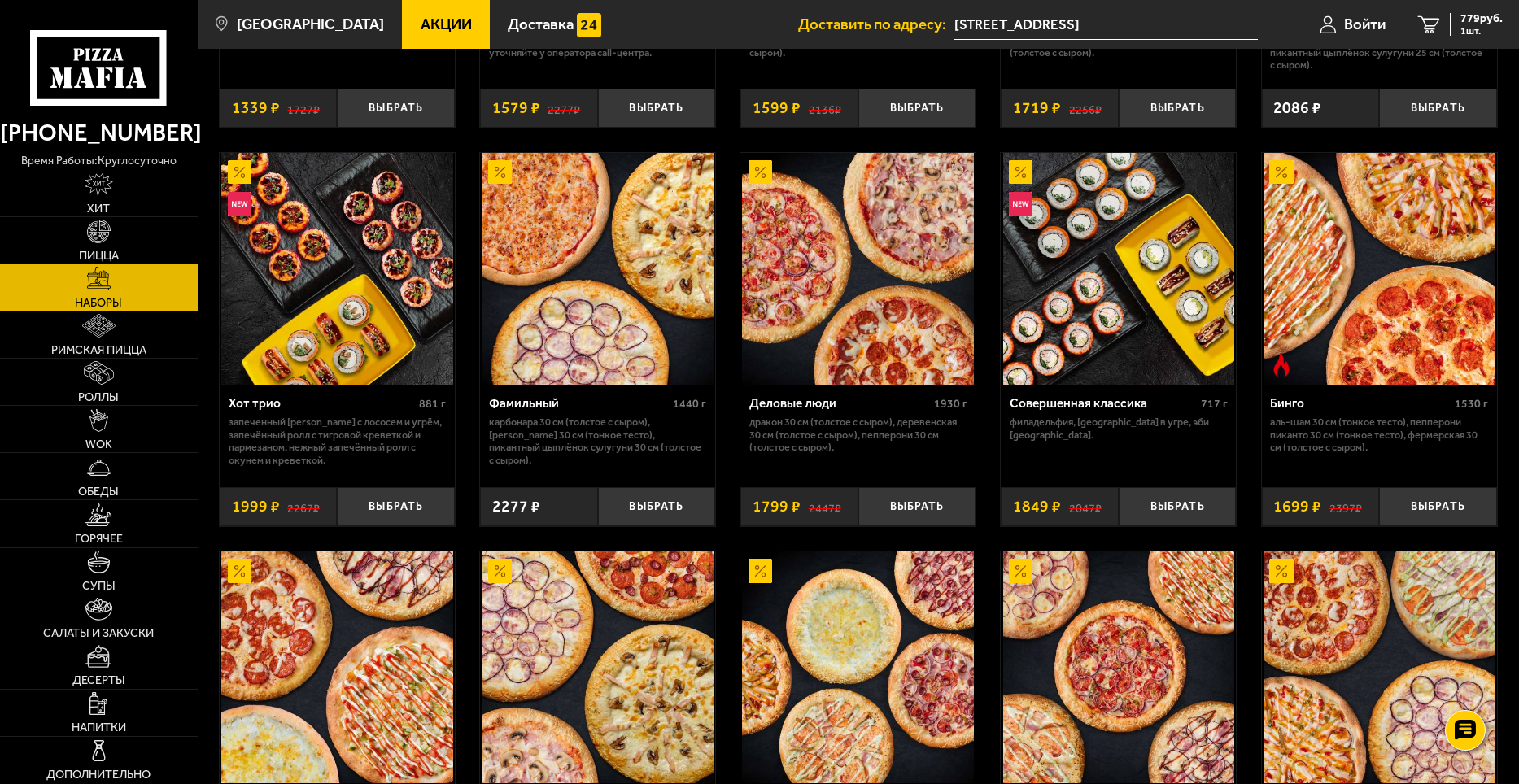
scroll to position [1871, 0]
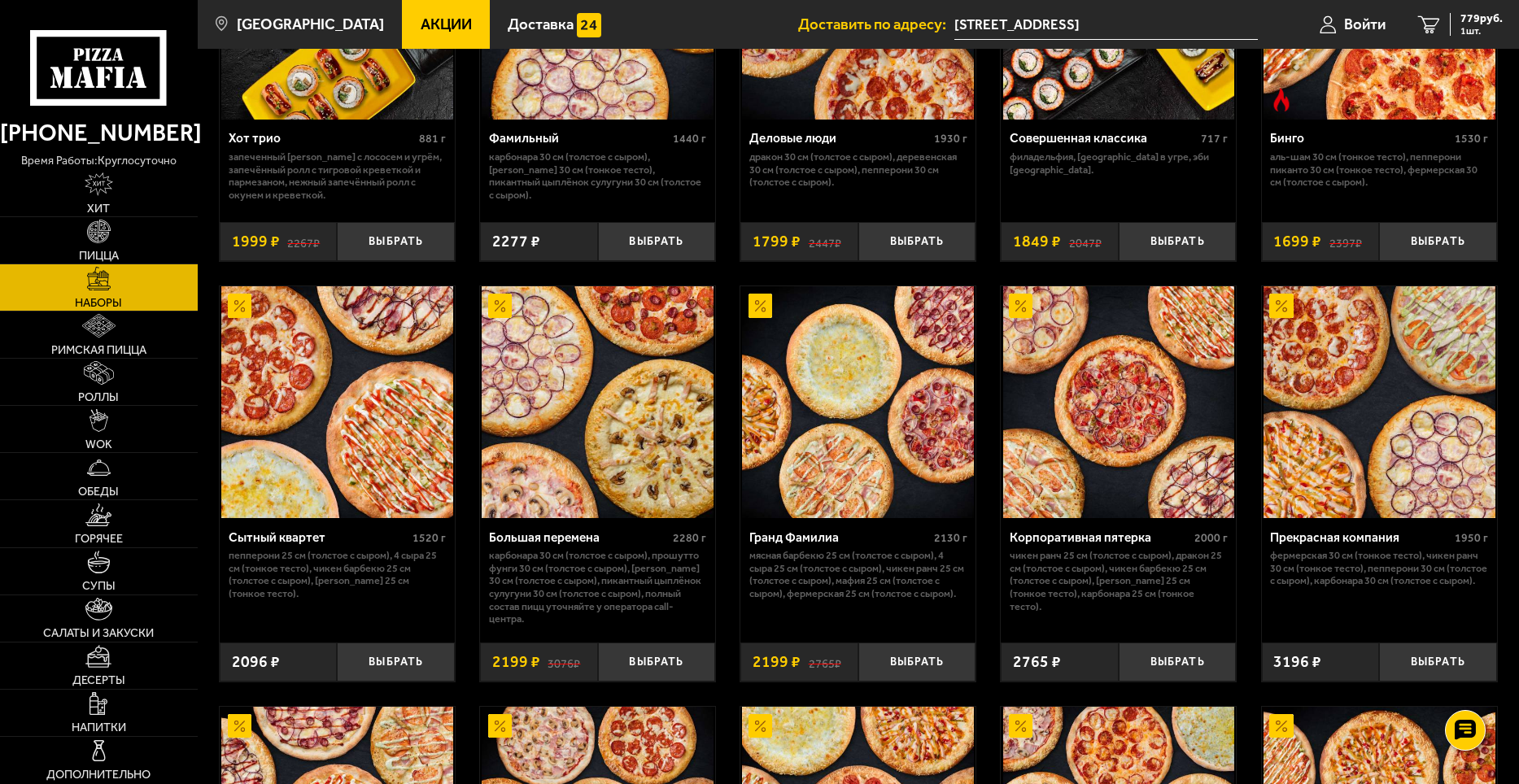
click at [318, 413] on img at bounding box center [337, 402] width 232 height 232
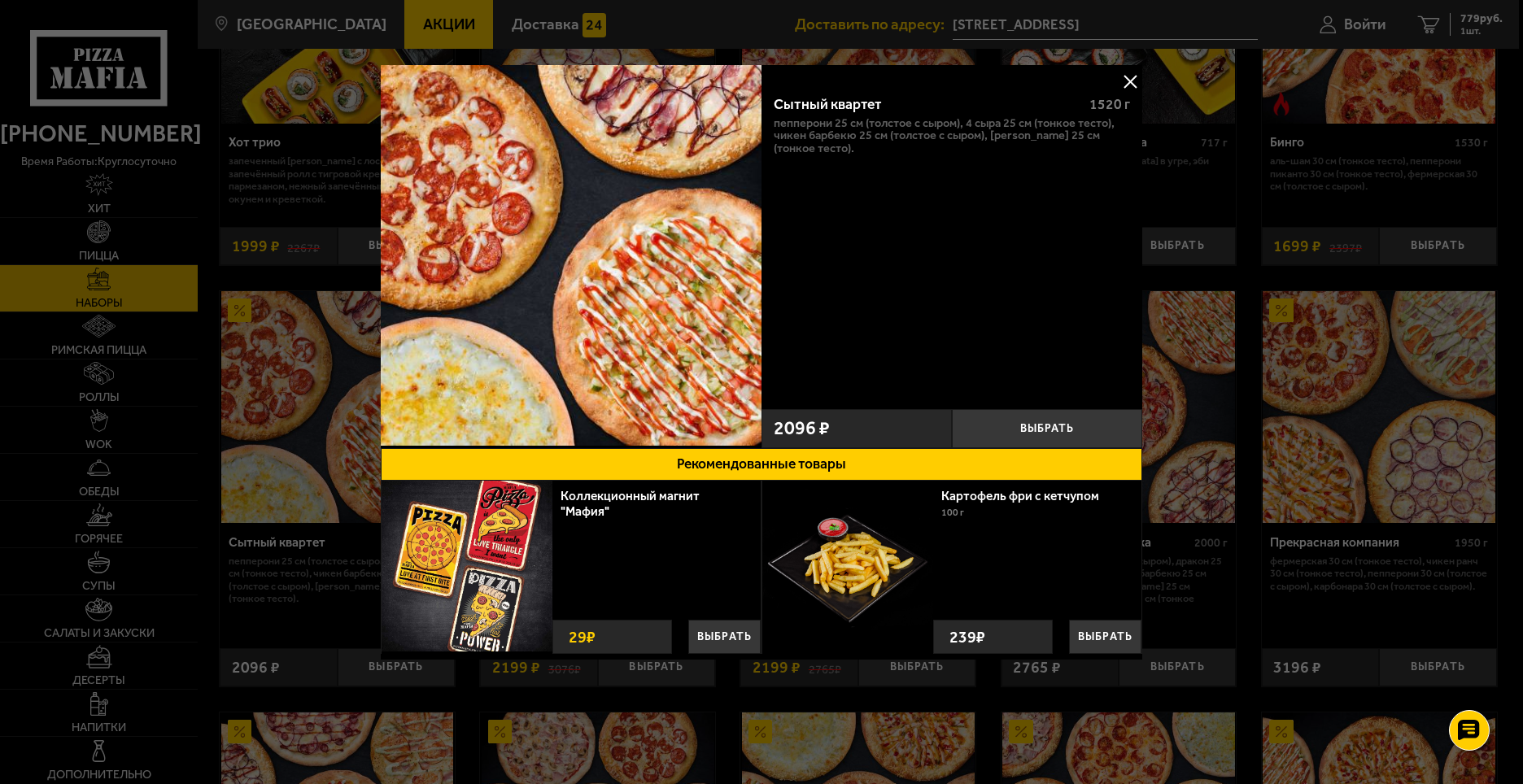
click at [1124, 83] on button at bounding box center [1131, 81] width 25 height 25
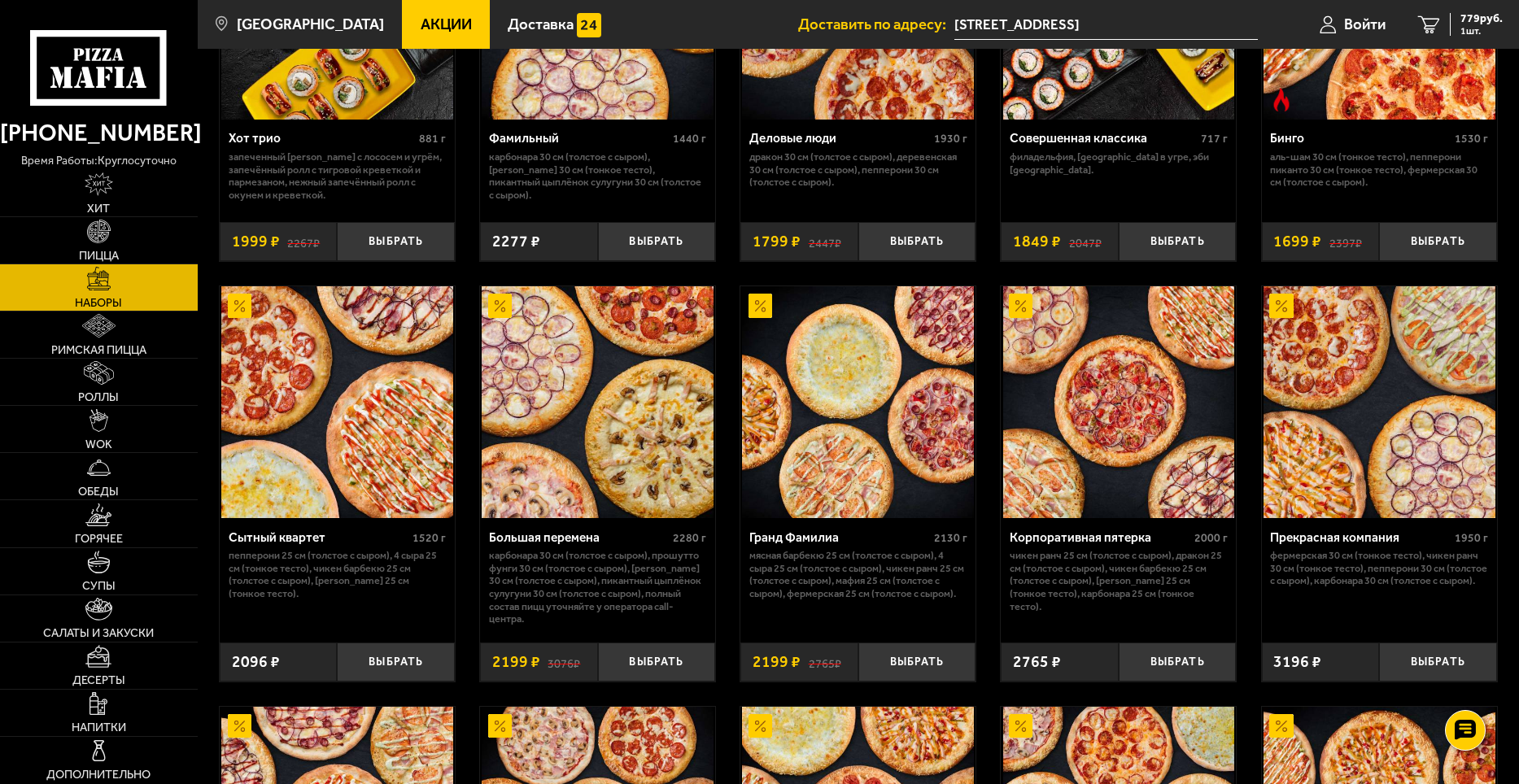
click at [877, 404] on img at bounding box center [858, 402] width 232 height 232
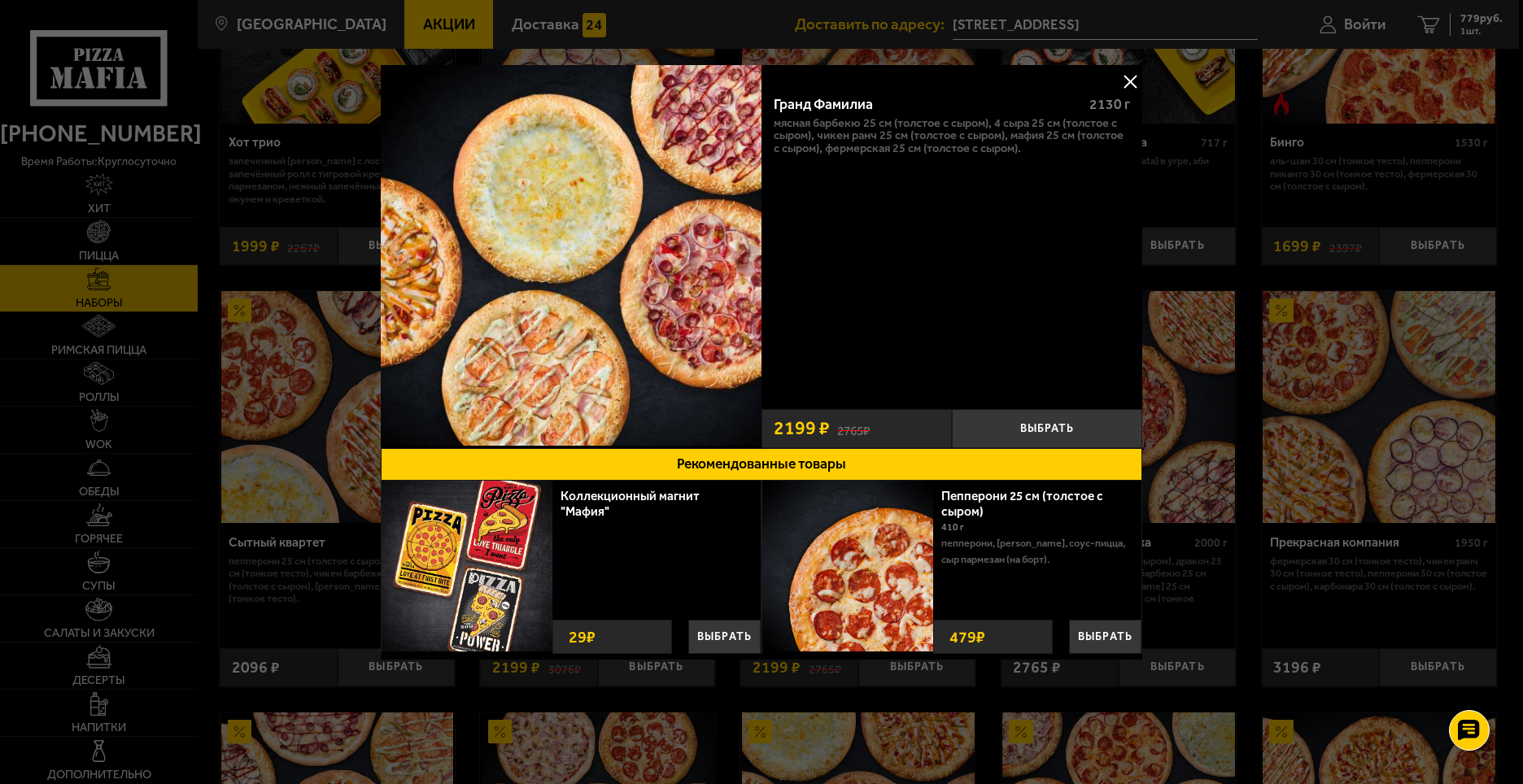
click at [1134, 79] on button at bounding box center [1131, 81] width 25 height 25
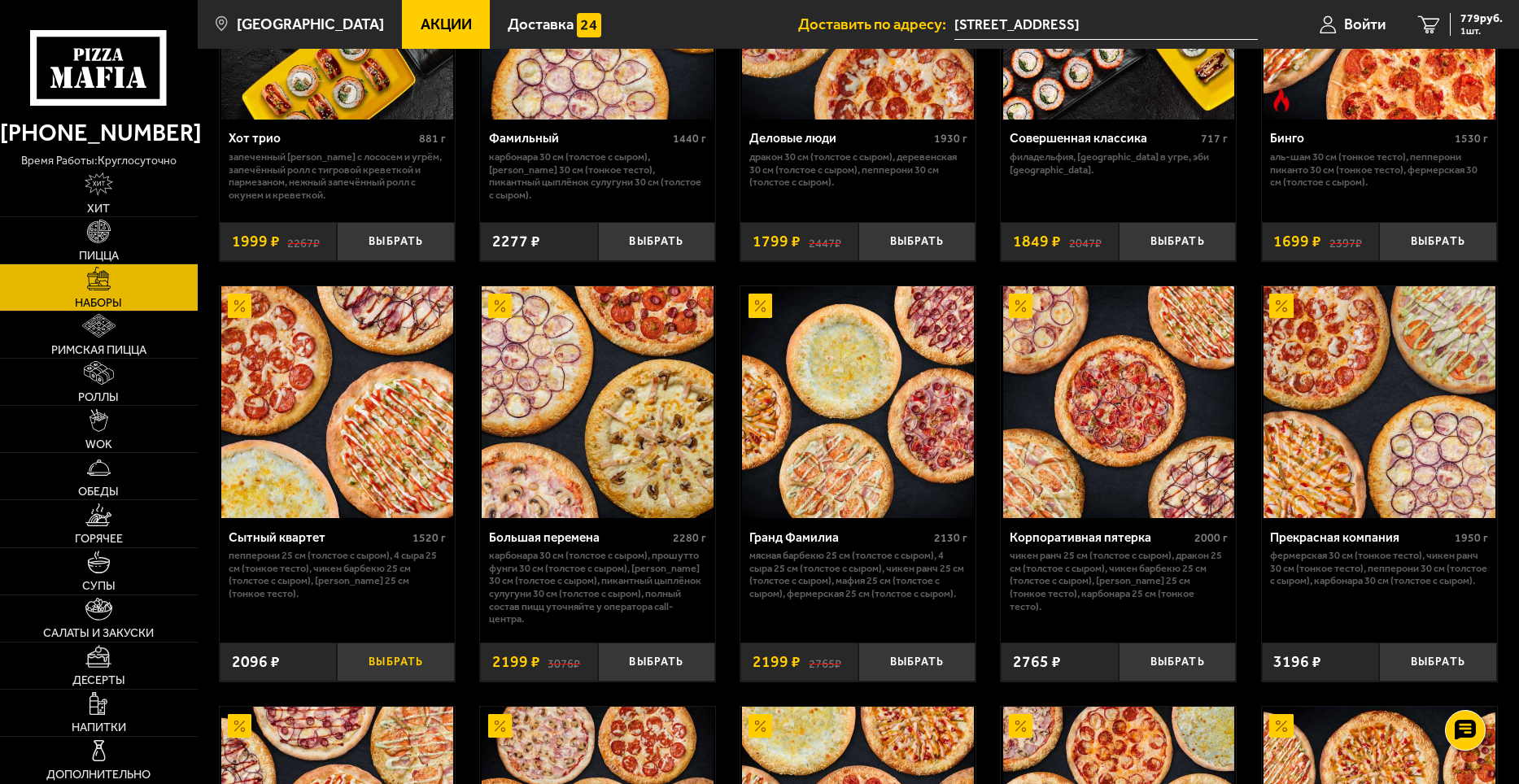
click at [405, 682] on button "Выбрать" at bounding box center [396, 663] width 118 height 39
click at [1464, 24] on span "2875 руб." at bounding box center [1479, 19] width 49 height 11
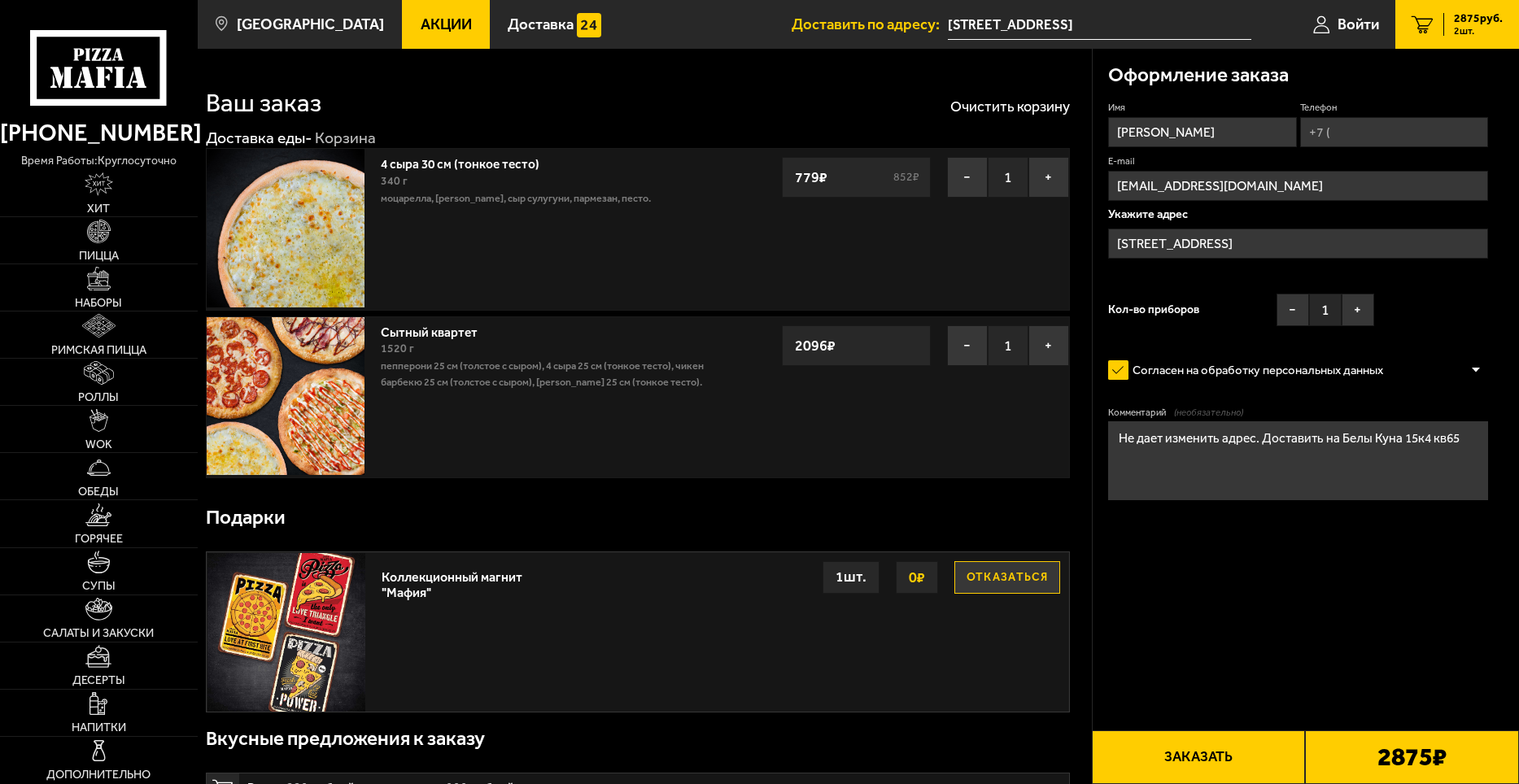
type input "[STREET_ADDRESS]"
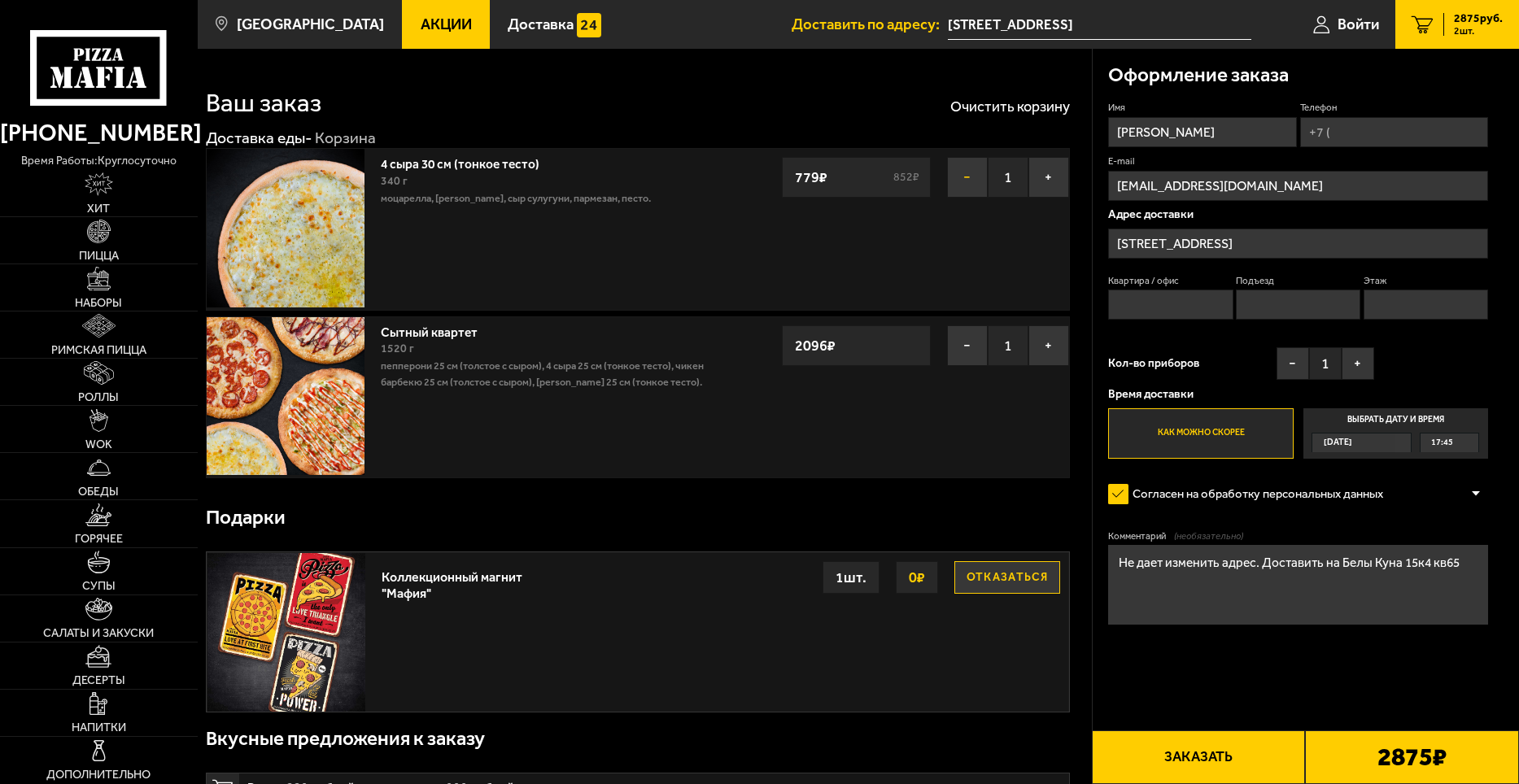
click at [971, 188] on button "−" at bounding box center [968, 178] width 41 height 41
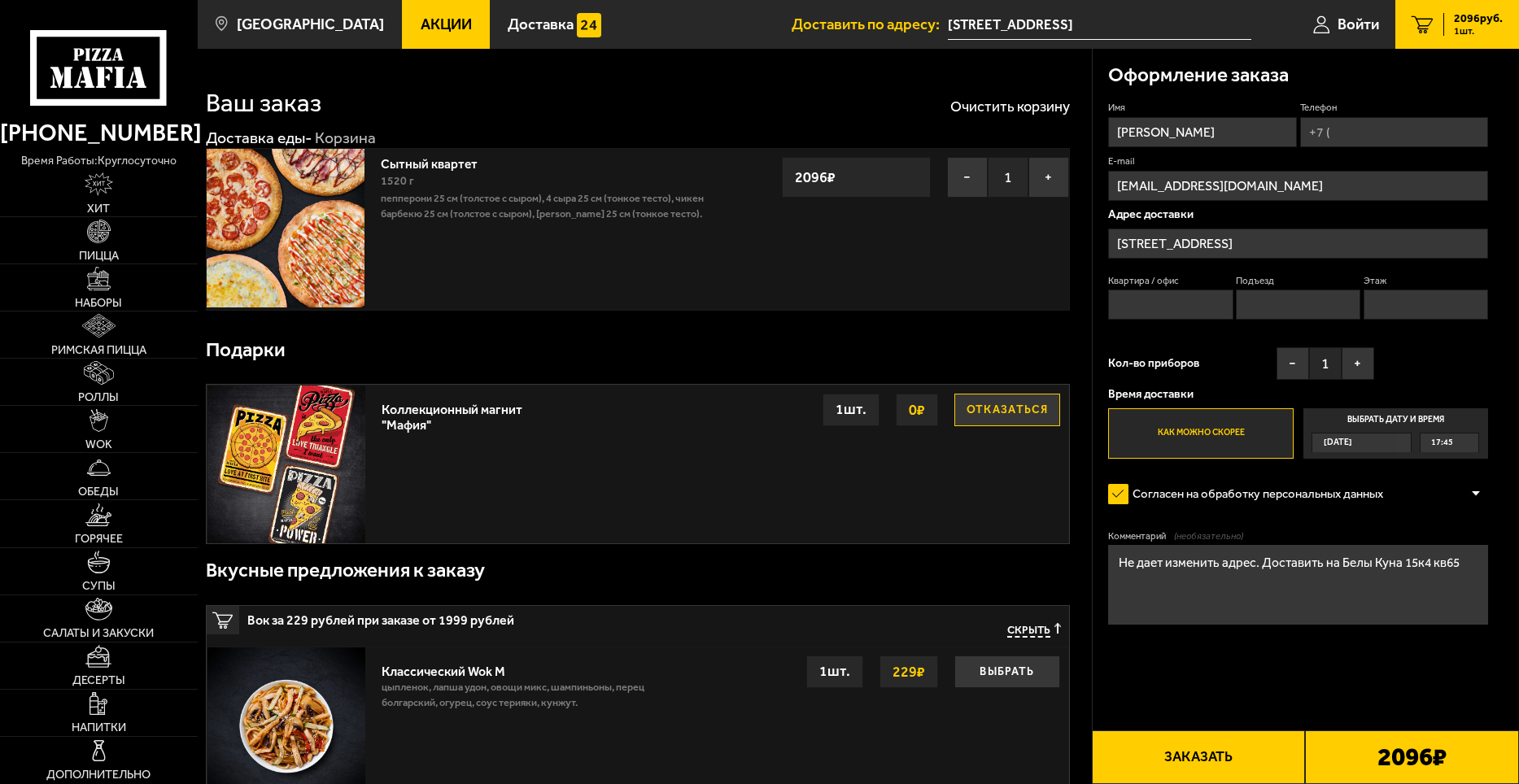
click at [313, 202] on img at bounding box center [285, 228] width 158 height 158
click at [297, 242] on img at bounding box center [285, 228] width 158 height 158
click at [95, 297] on span "Наборы" at bounding box center [98, 303] width 48 height 11
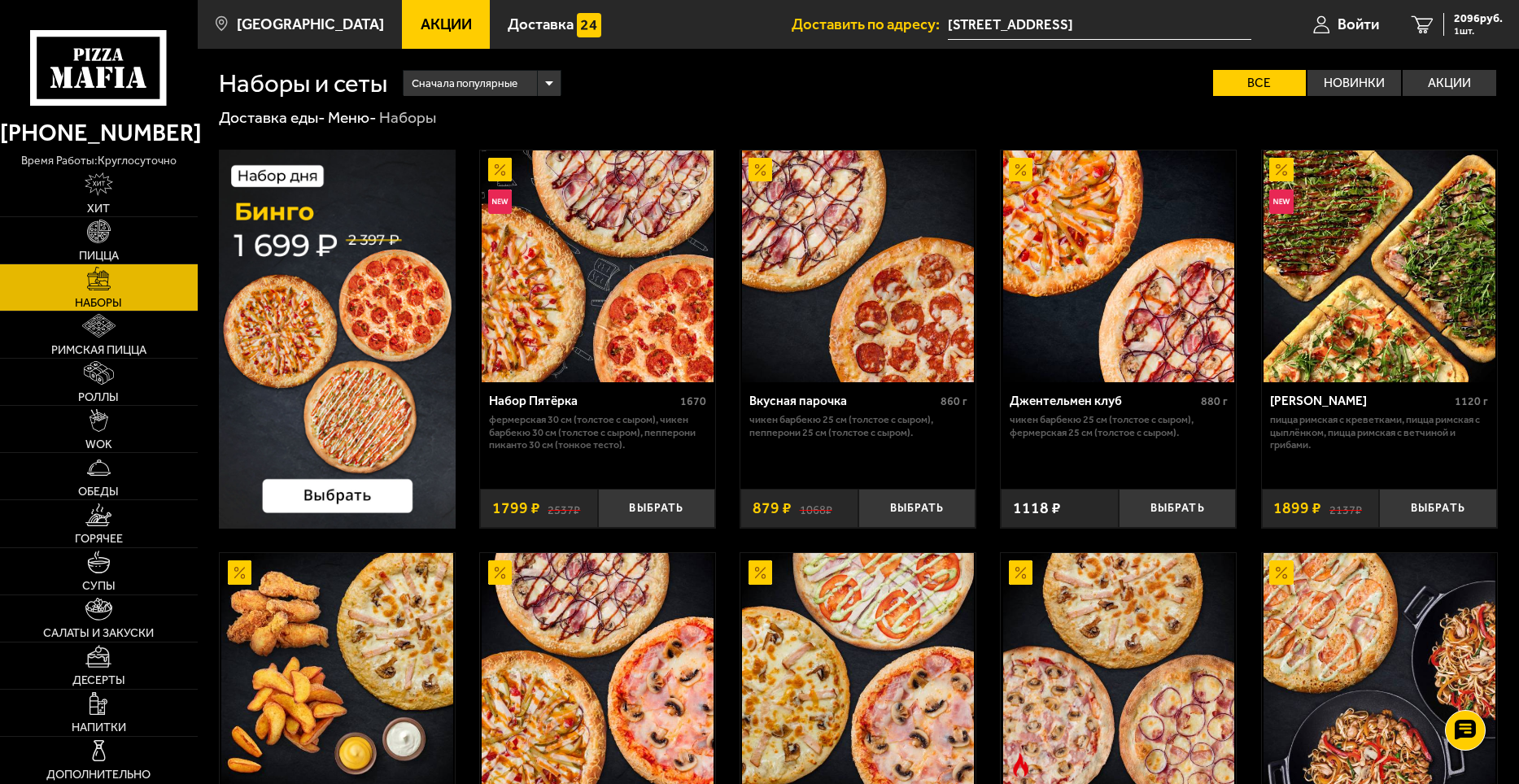
click at [313, 383] on img at bounding box center [337, 339] width 237 height 379
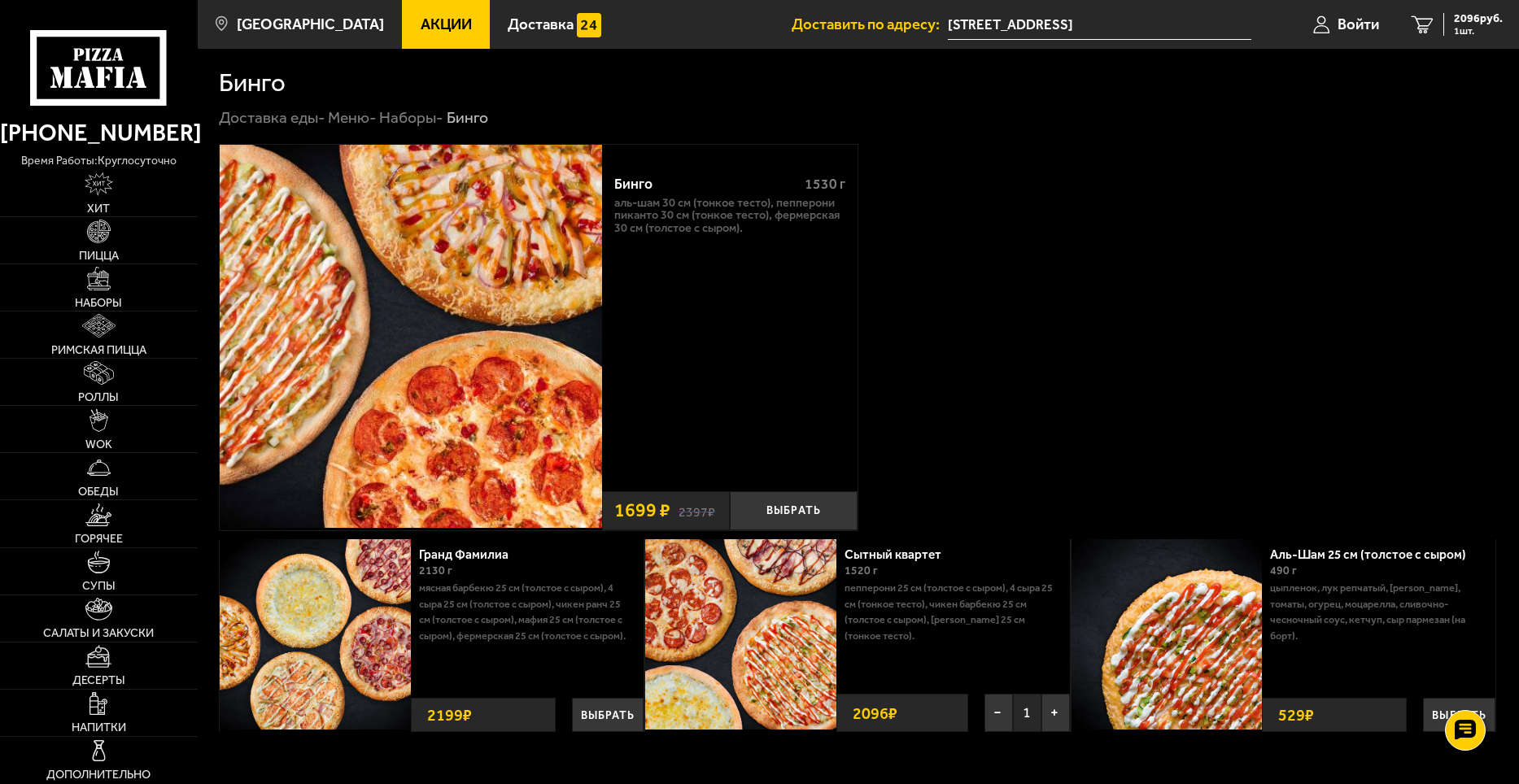
drag, startPoint x: 1078, startPoint y: 206, endPoint x: 1074, endPoint y: 195, distance: 11.7
click at [1071, 204] on div "Бинго 1530 г Аль-Шам 30 см (тонкое тесто), Пепперони Пиканто 30 см (тонкое тест…" at bounding box center [858, 338] width 1279 height 387
click at [1470, 14] on span "2096 руб." at bounding box center [1479, 19] width 49 height 11
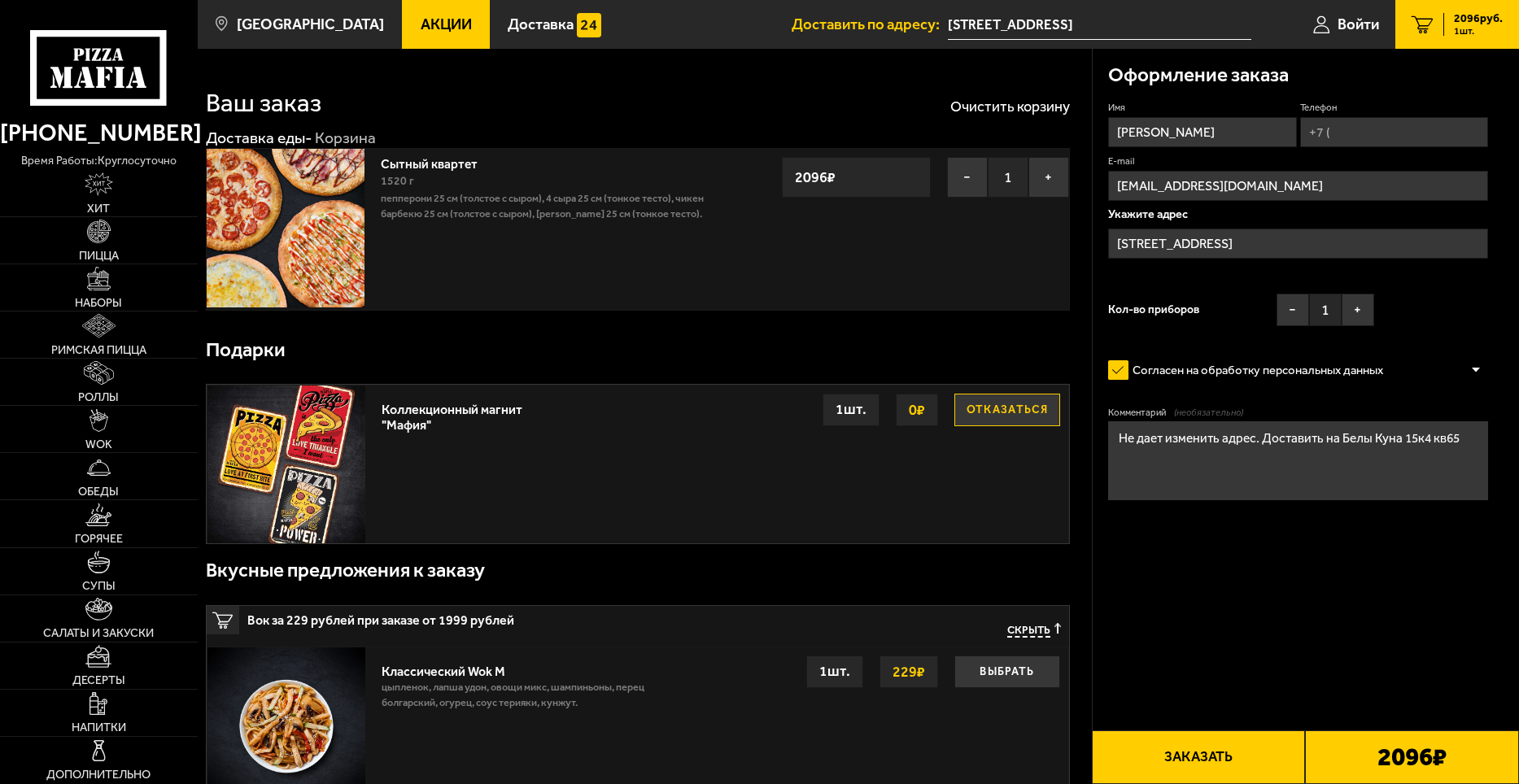
type input "[STREET_ADDRESS]"
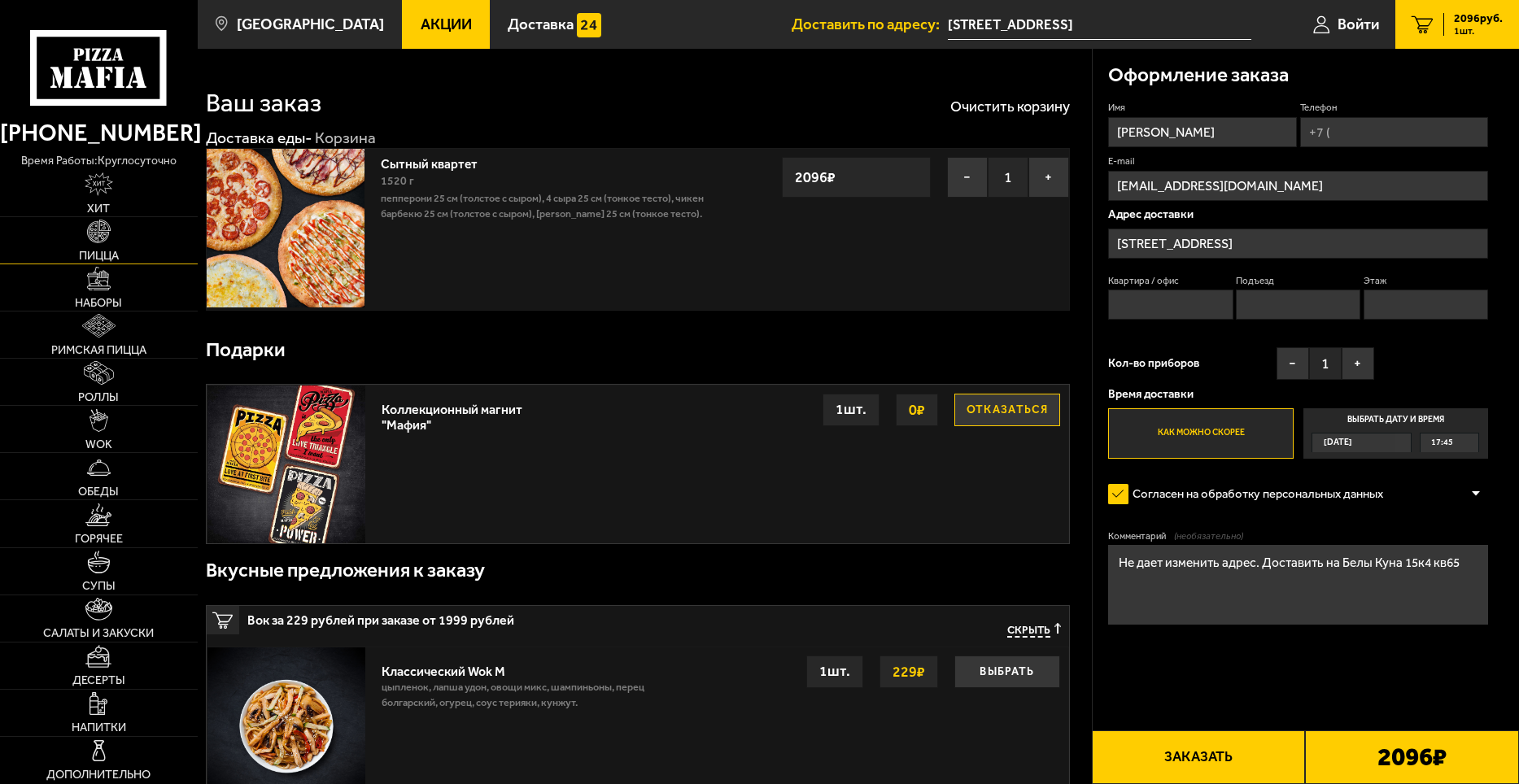
click at [96, 251] on span "Пицца" at bounding box center [98, 256] width 40 height 11
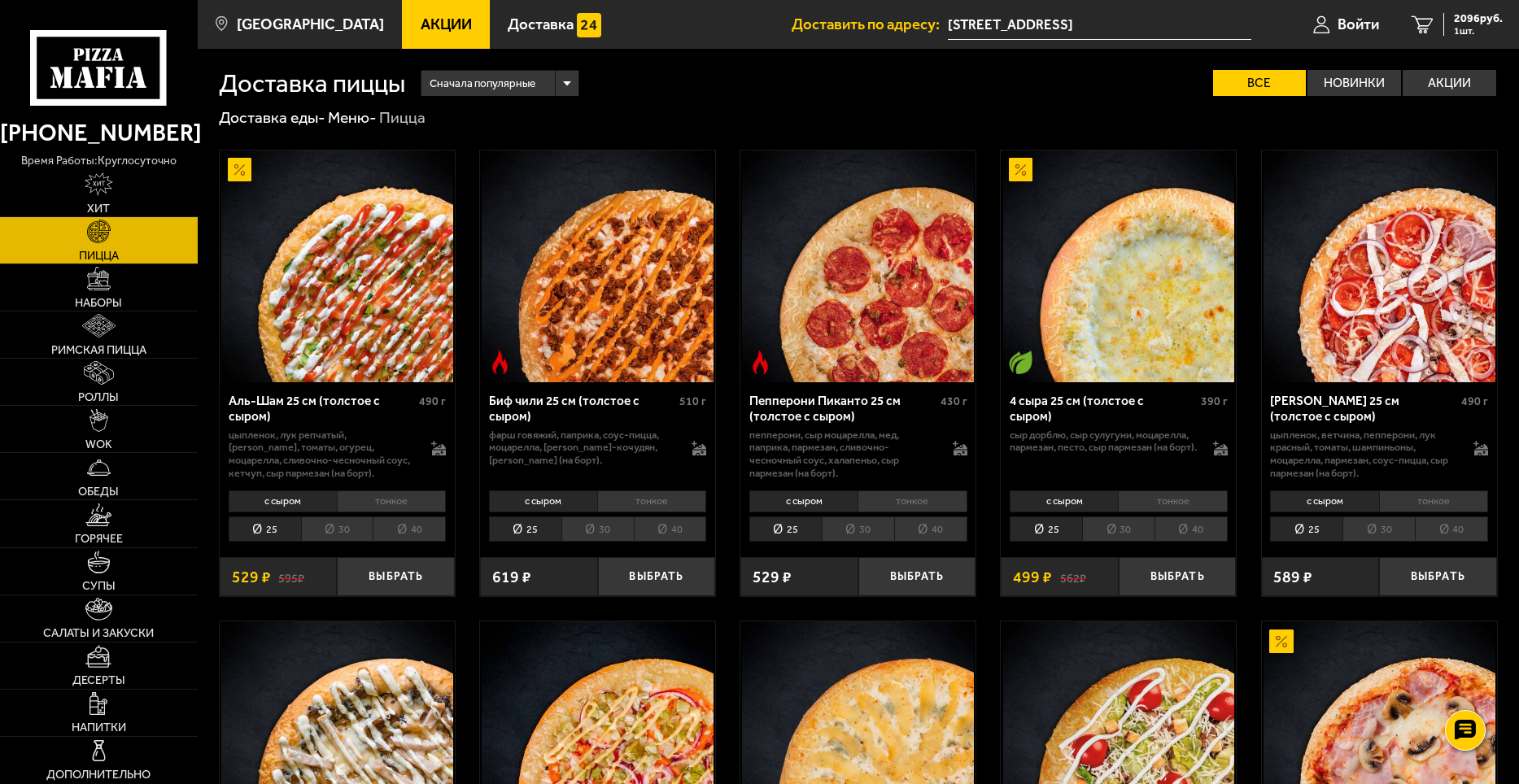
click at [1116, 528] on li "30" at bounding box center [1118, 529] width 72 height 25
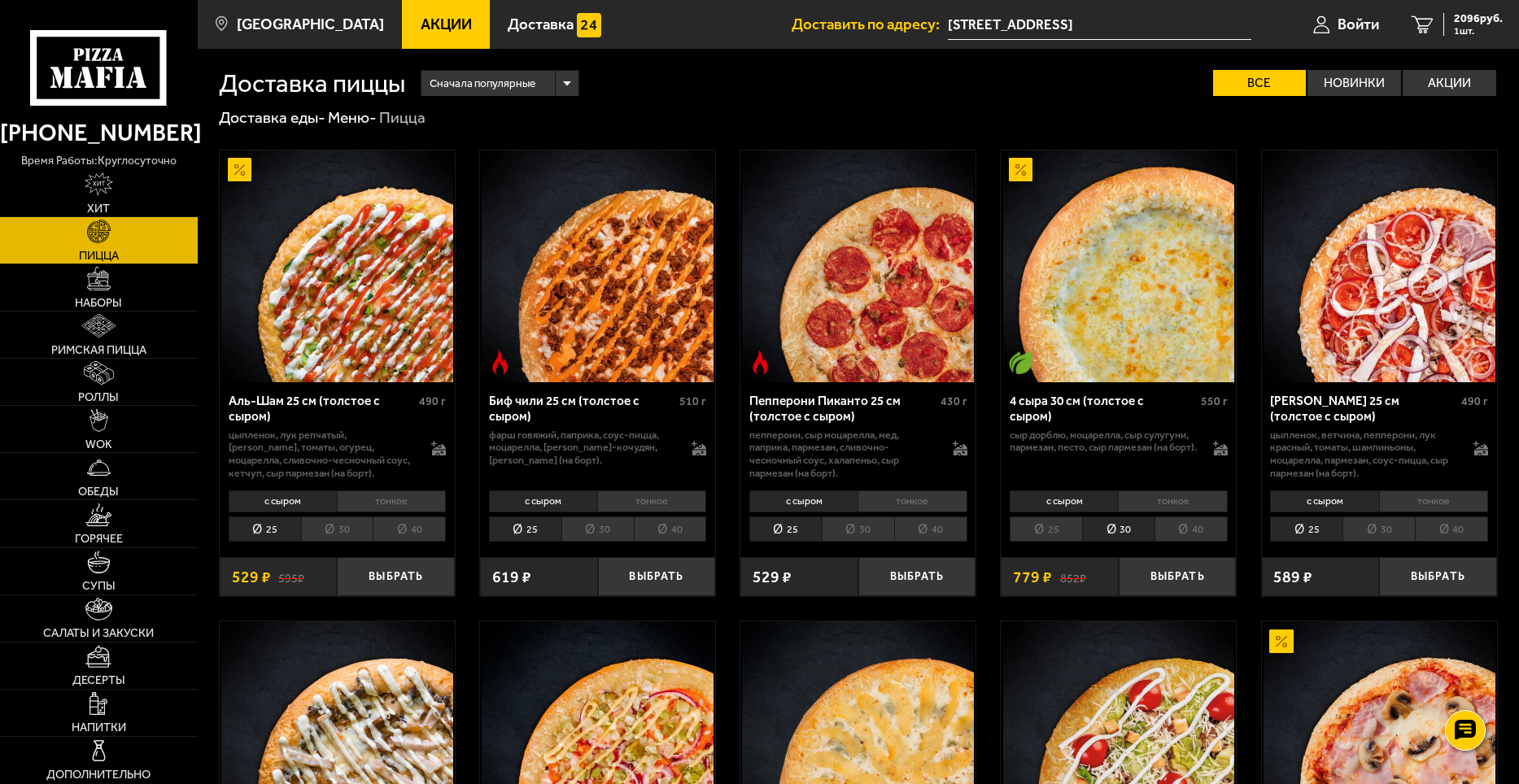
click at [1208, 533] on li "40" at bounding box center [1190, 529] width 73 height 25
click at [1172, 589] on button "Выбрать" at bounding box center [1178, 577] width 118 height 39
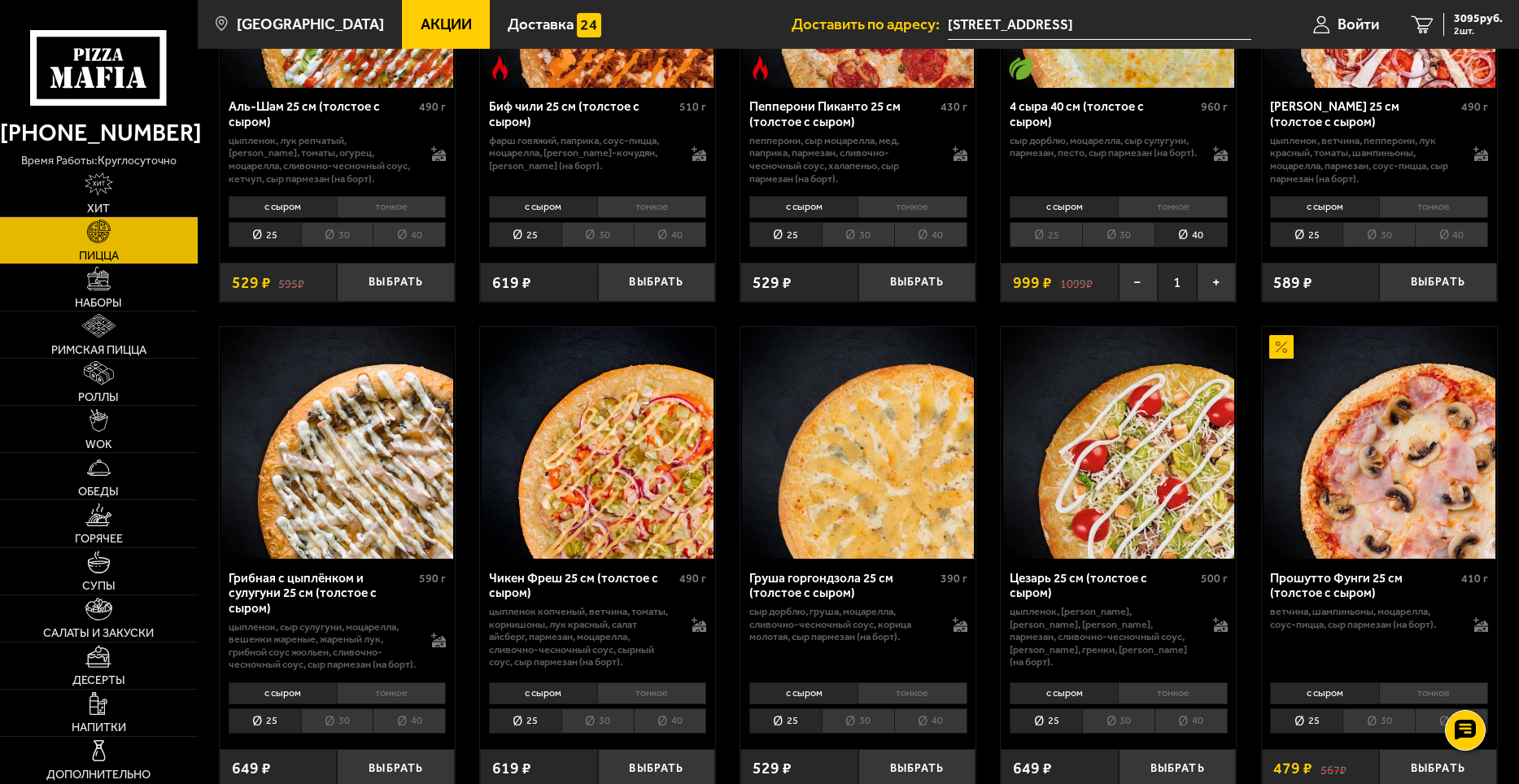
scroll to position [325, 0]
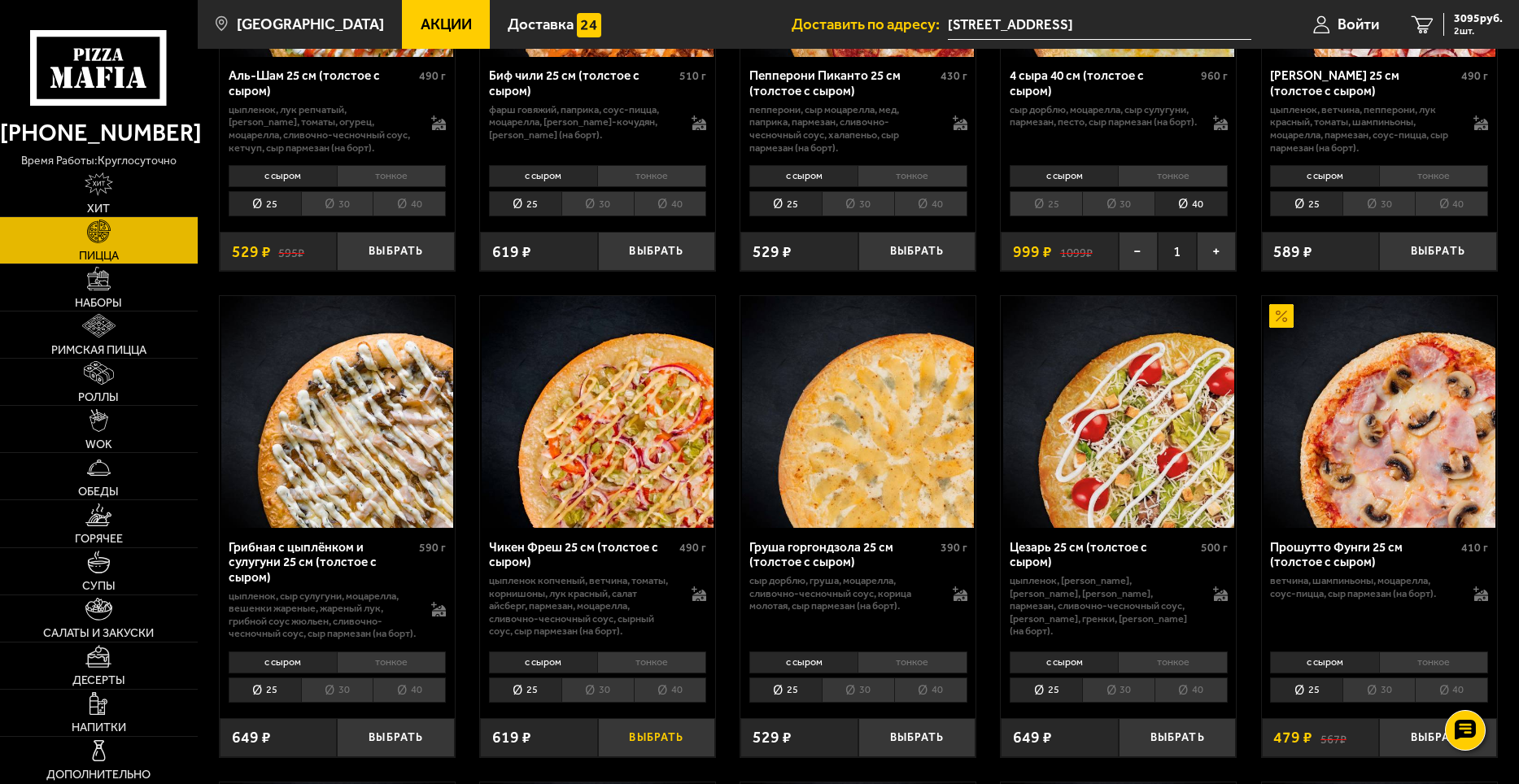
click at [644, 758] on button "Выбрать" at bounding box center [657, 738] width 118 height 39
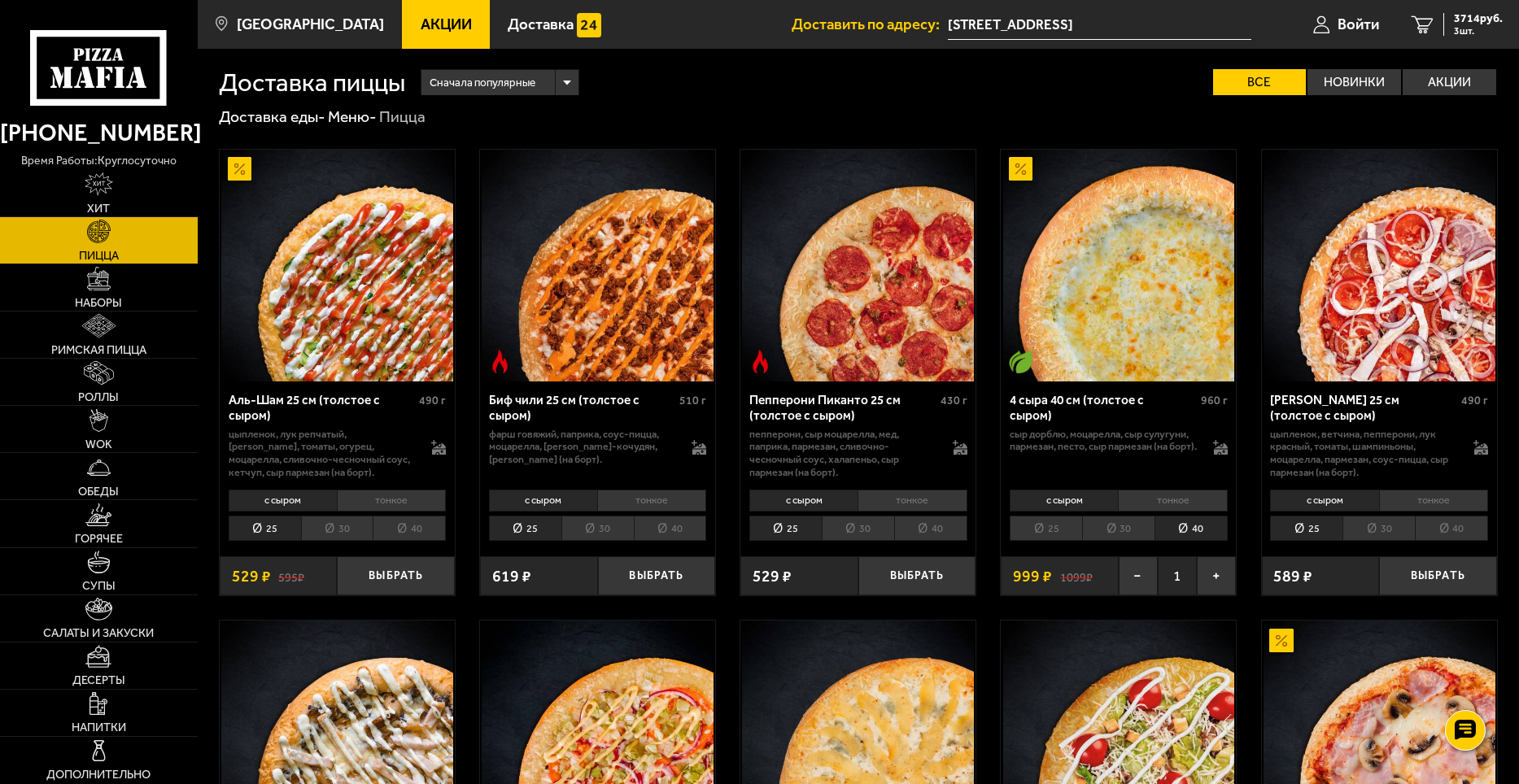
scroll to position [0, 0]
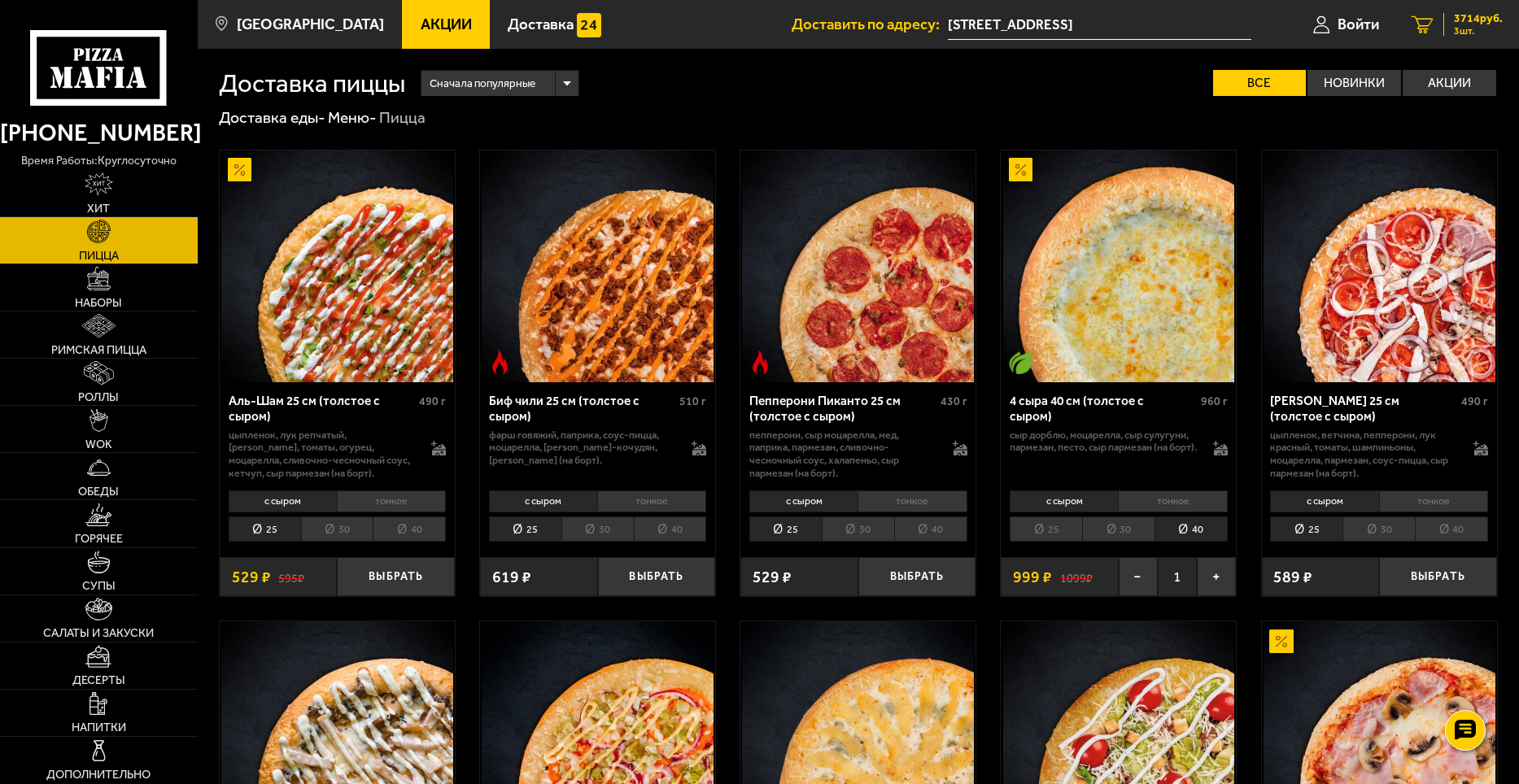
click at [1470, 39] on link "3 3714 руб. 3 шт." at bounding box center [1457, 25] width 124 height 49
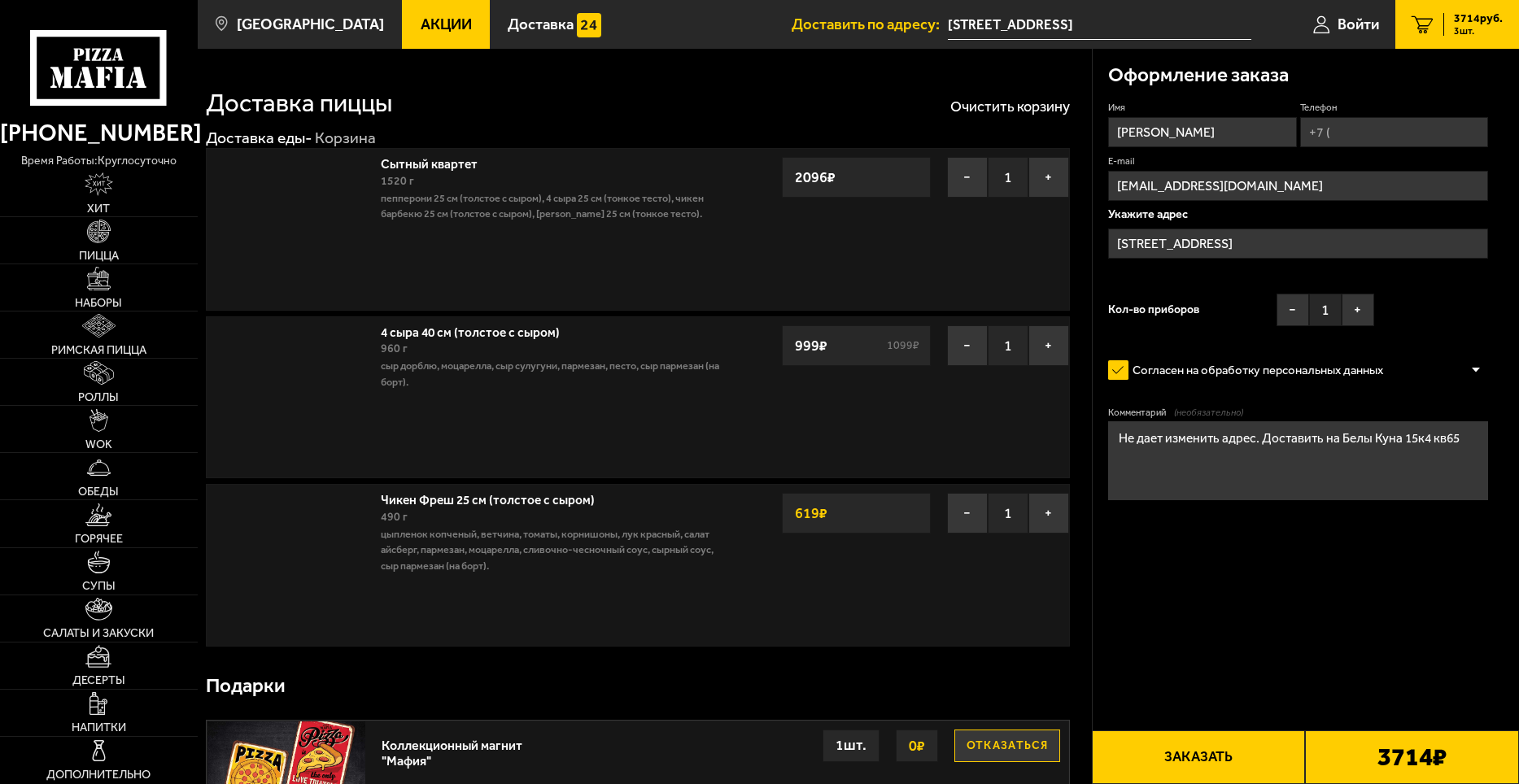
type input "[STREET_ADDRESS]"
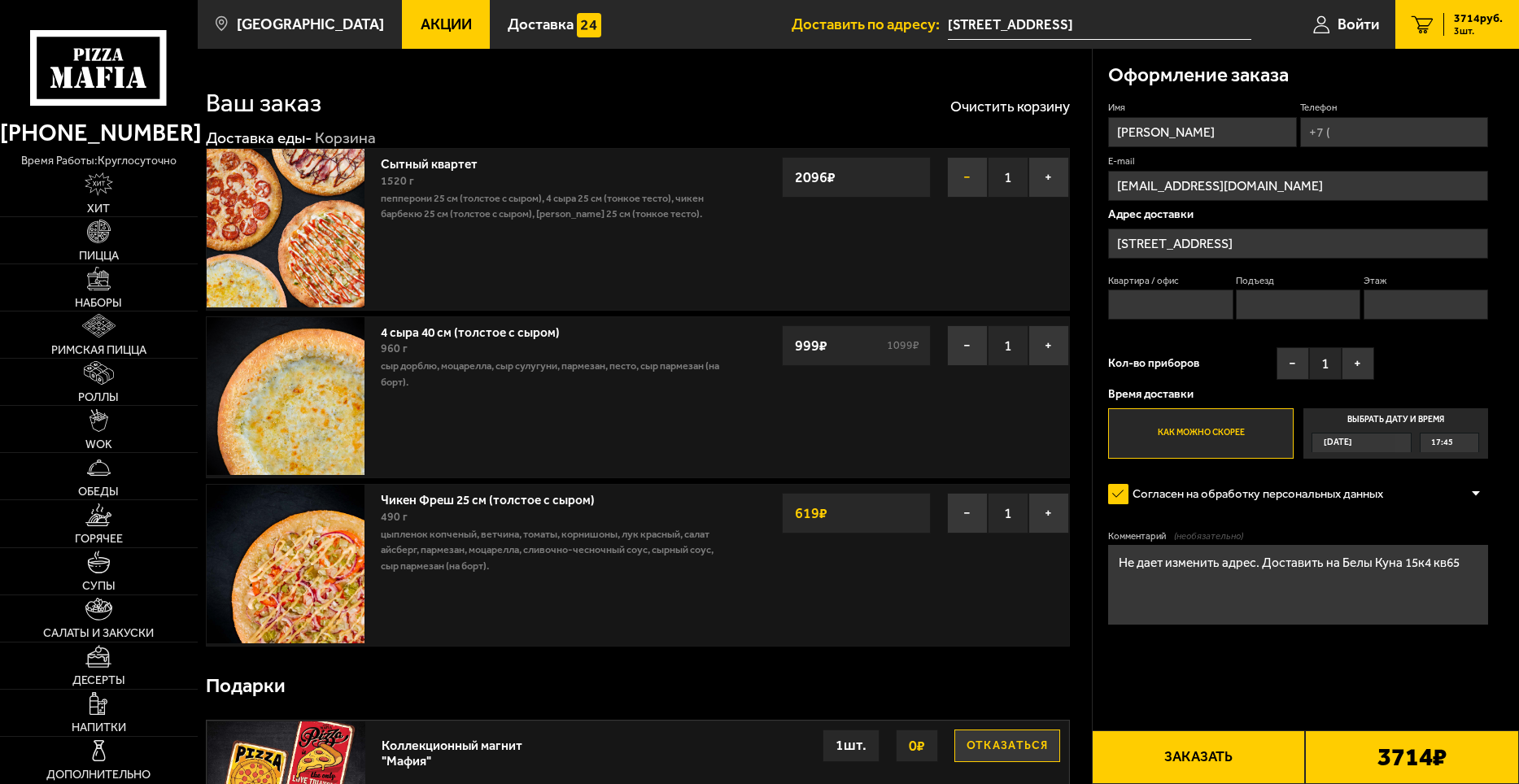
click at [963, 182] on button "−" at bounding box center [968, 178] width 41 height 41
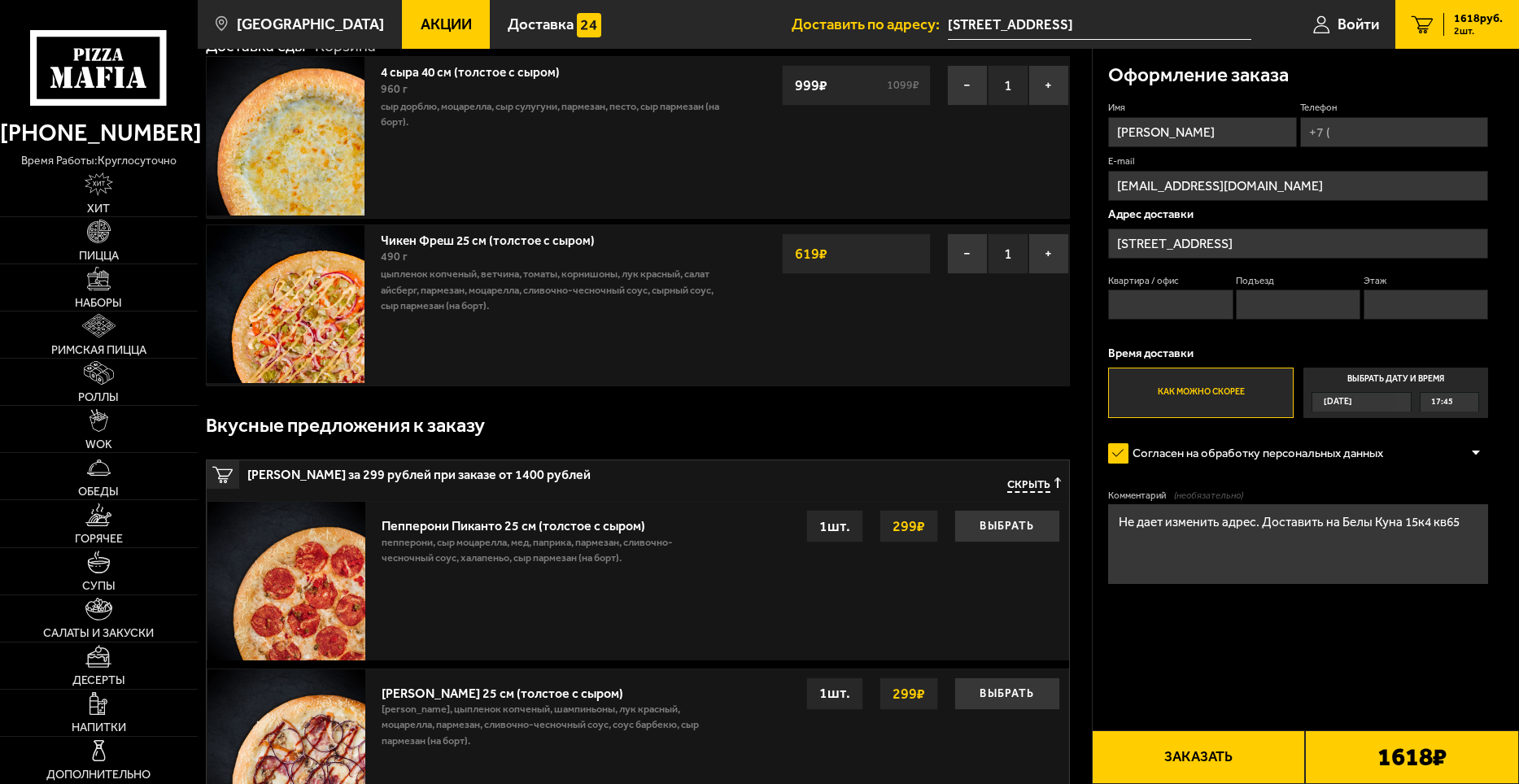
scroll to position [81, 0]
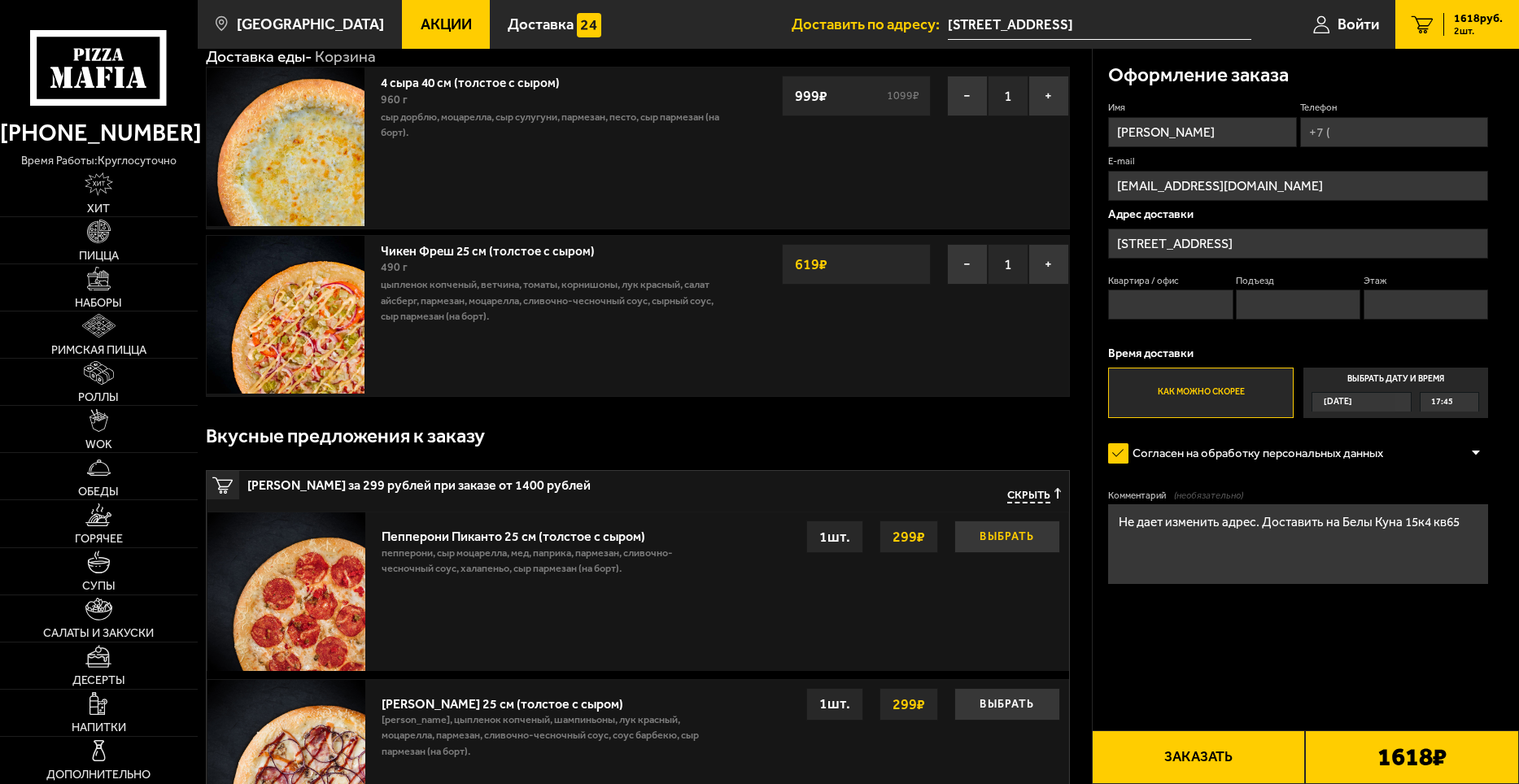
click at [994, 542] on button "Выбрать" at bounding box center [1007, 537] width 106 height 33
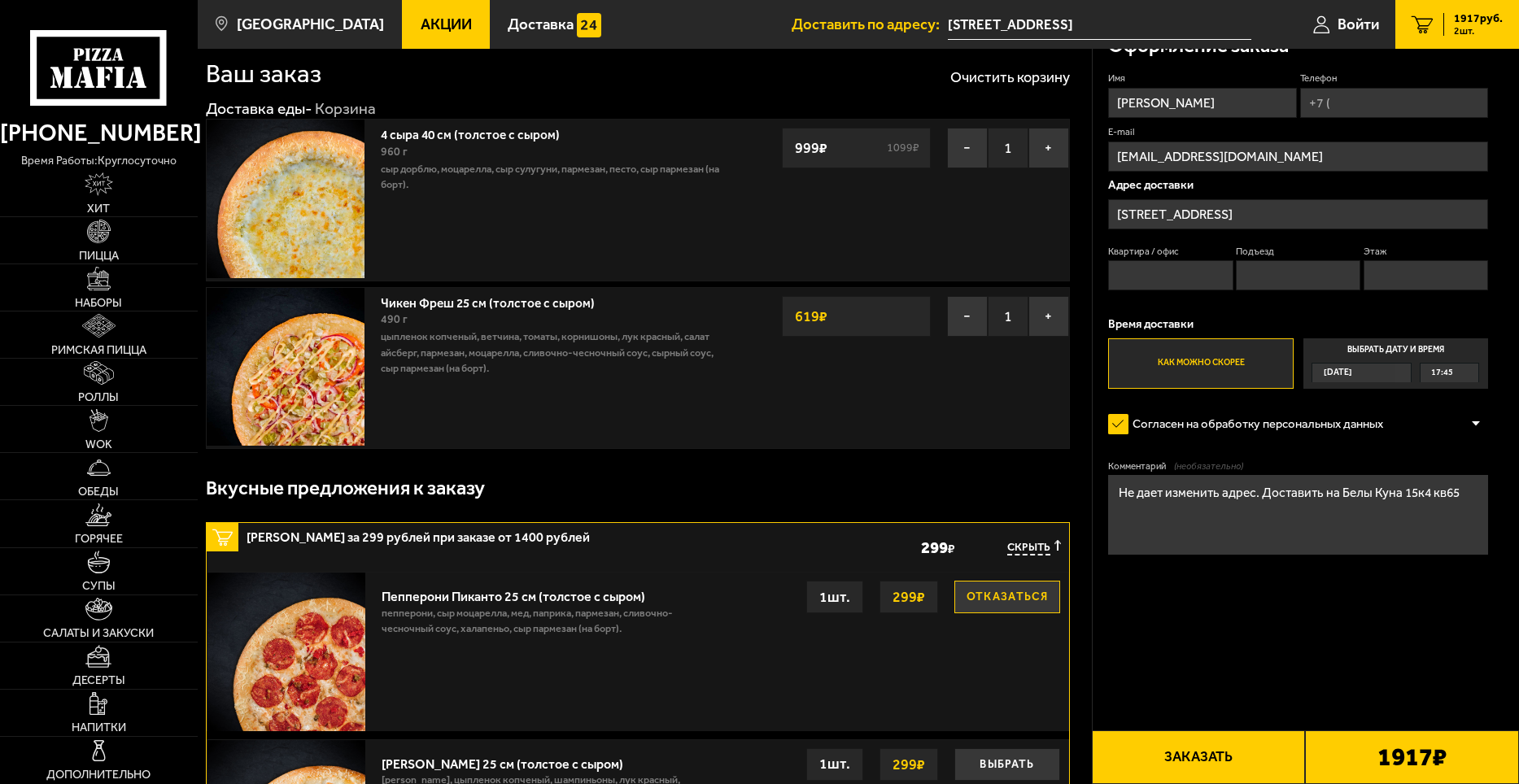
scroll to position [0, 0]
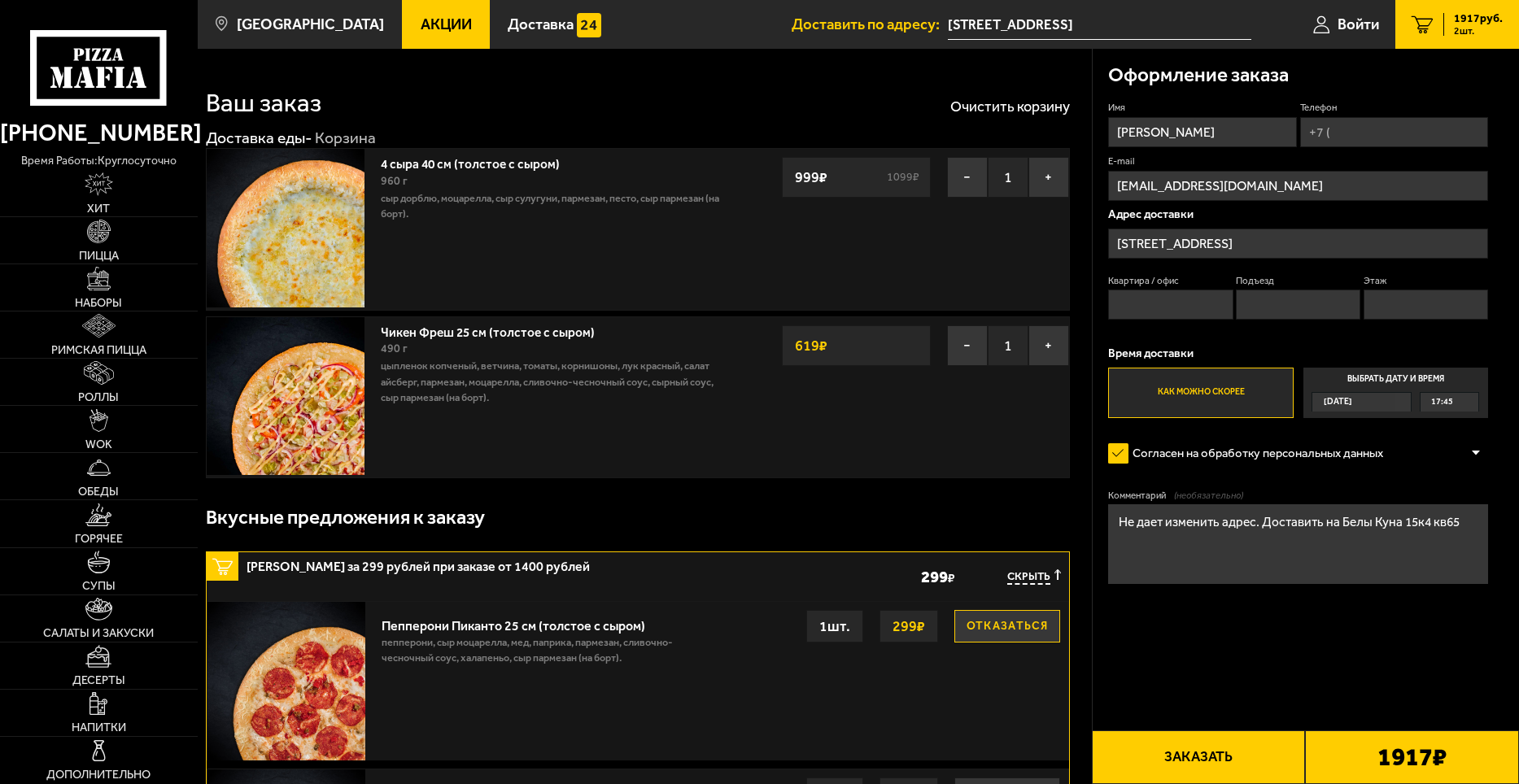
click at [1445, 25] on div "1917 руб. 2 шт." at bounding box center [1473, 25] width 60 height 23
click at [1471, 33] on span "2 шт." at bounding box center [1479, 31] width 49 height 10
click at [1185, 309] on input "Квартира / офис" at bounding box center [1171, 305] width 125 height 30
type input "65"
click at [1265, 309] on input "Подъезд" at bounding box center [1299, 305] width 125 height 30
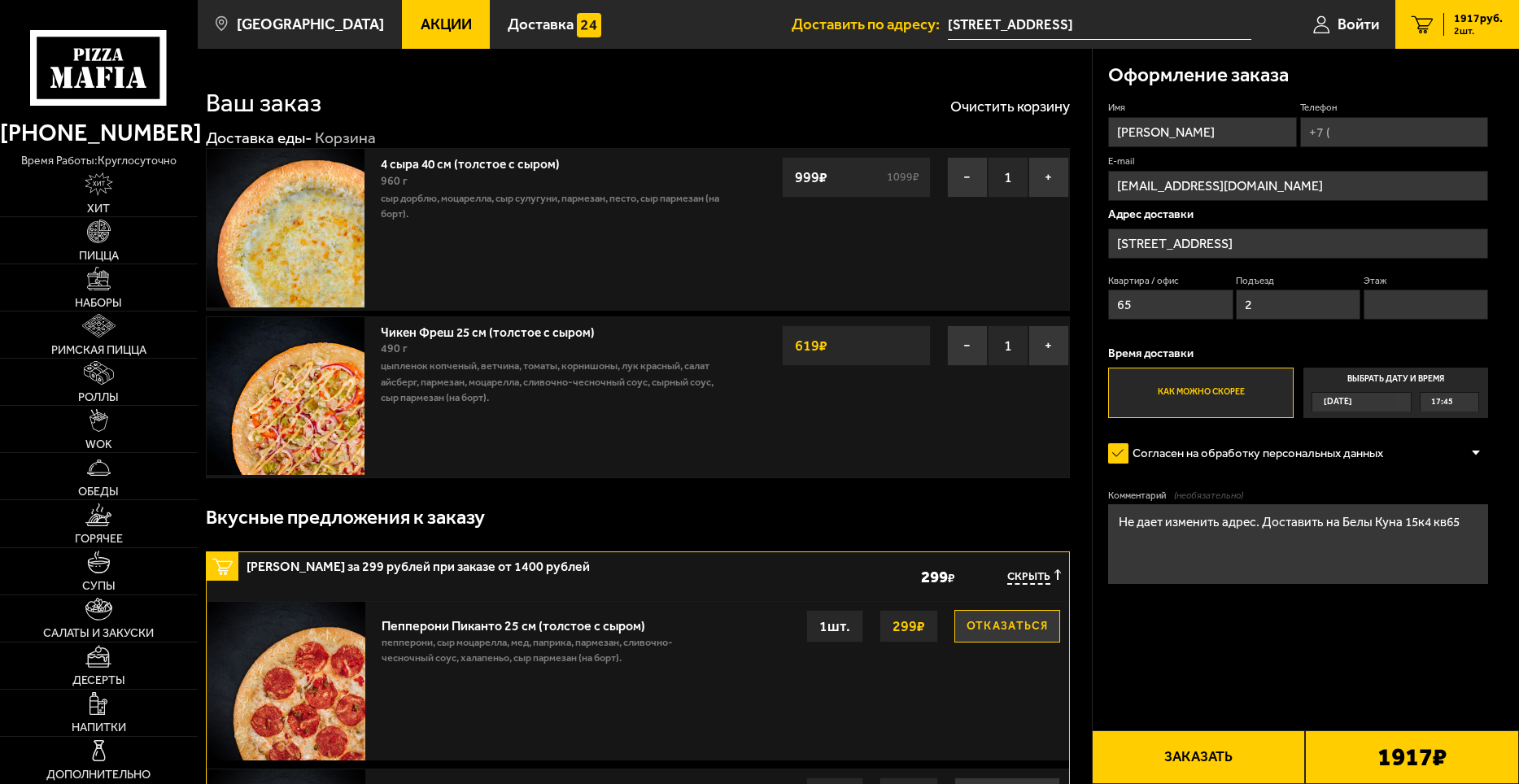
type input "2"
click at [1450, 301] on input "Этаж" at bounding box center [1426, 305] width 125 height 30
type input "8"
click at [1342, 434] on form "Имя [PERSON_NAME] Телефон E-mail [EMAIL_ADDRESS][DOMAIN_NAME] Адрес доставки [S…" at bounding box center [1299, 388] width 380 height 576
click at [1462, 401] on div "17:45" at bounding box center [1449, 402] width 58 height 18
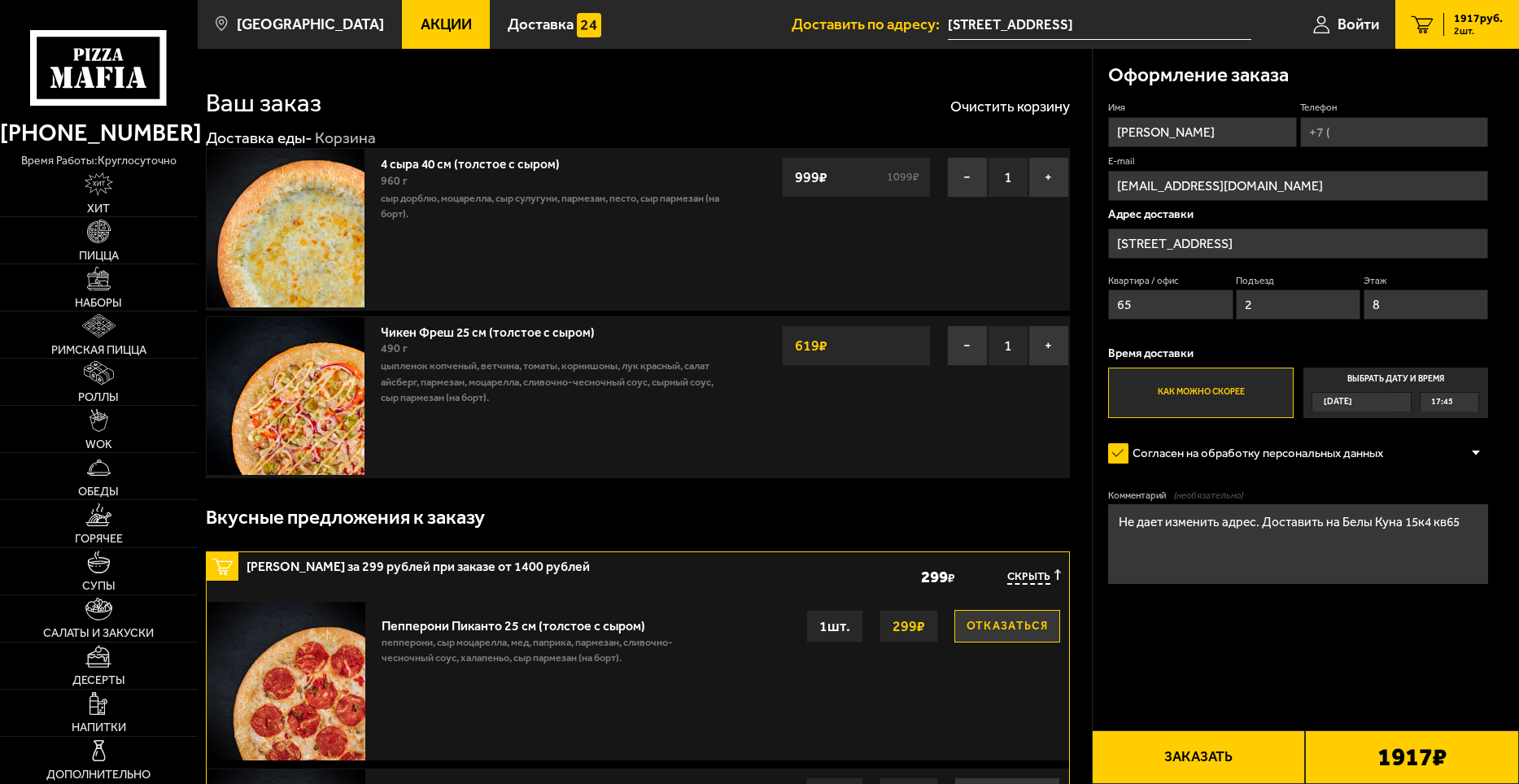
click at [0, 0] on input "Выбрать дату и время [DATE] 17:45" at bounding box center [0, 0] width 0 height 0
click at [1474, 399] on div "17:45" at bounding box center [1449, 402] width 58 height 18
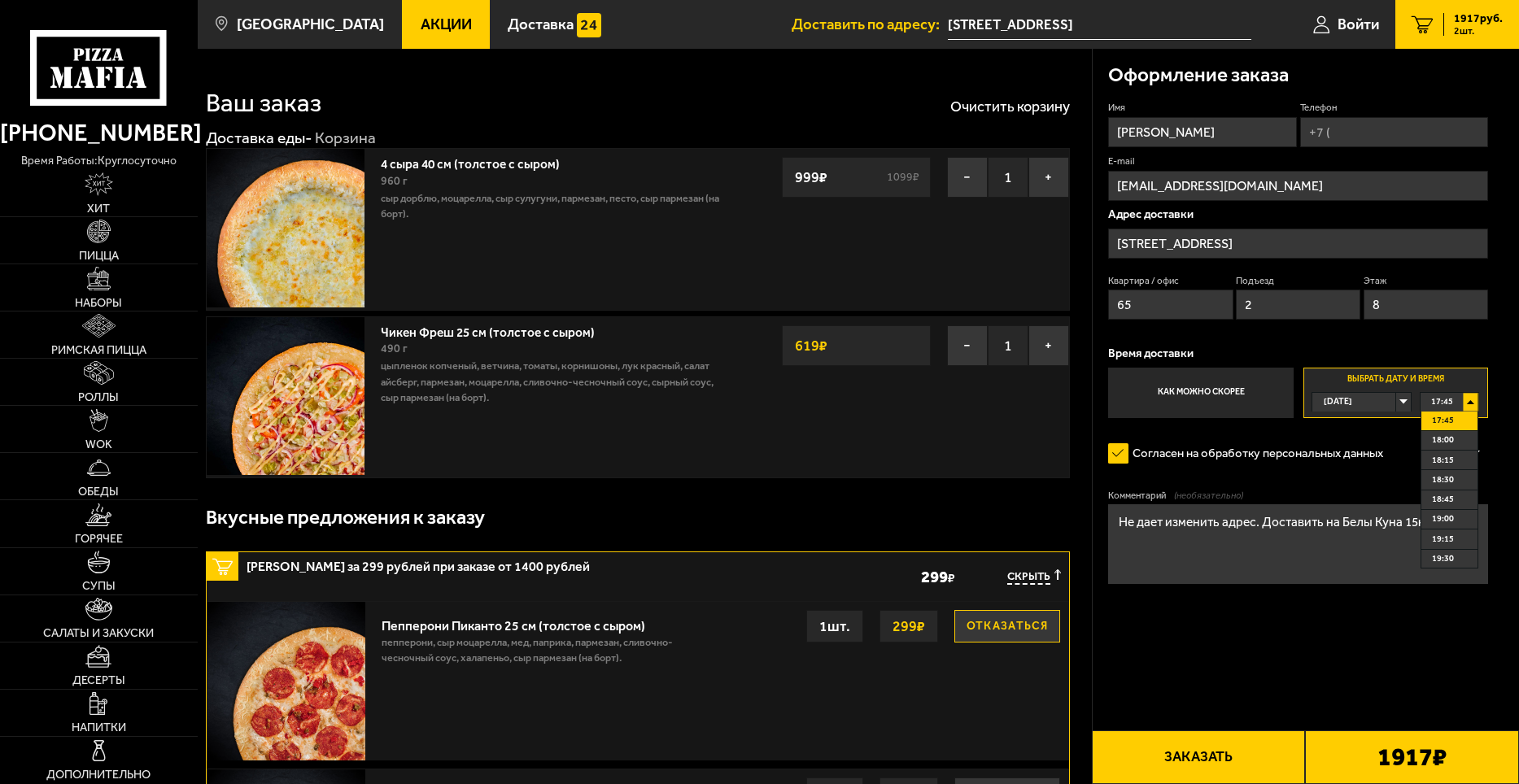
click at [1453, 519] on li "19:00" at bounding box center [1449, 520] width 57 height 20
drag, startPoint x: 1411, startPoint y: 534, endPoint x: 1113, endPoint y: 533, distance: 298.0
click at [1113, 533] on textarea "Не дает изменить адрес. Доставить на Белы Куна 15к4 кв65" at bounding box center [1299, 544] width 380 height 79
click at [1358, 139] on input "Телефон" at bounding box center [1394, 132] width 188 height 30
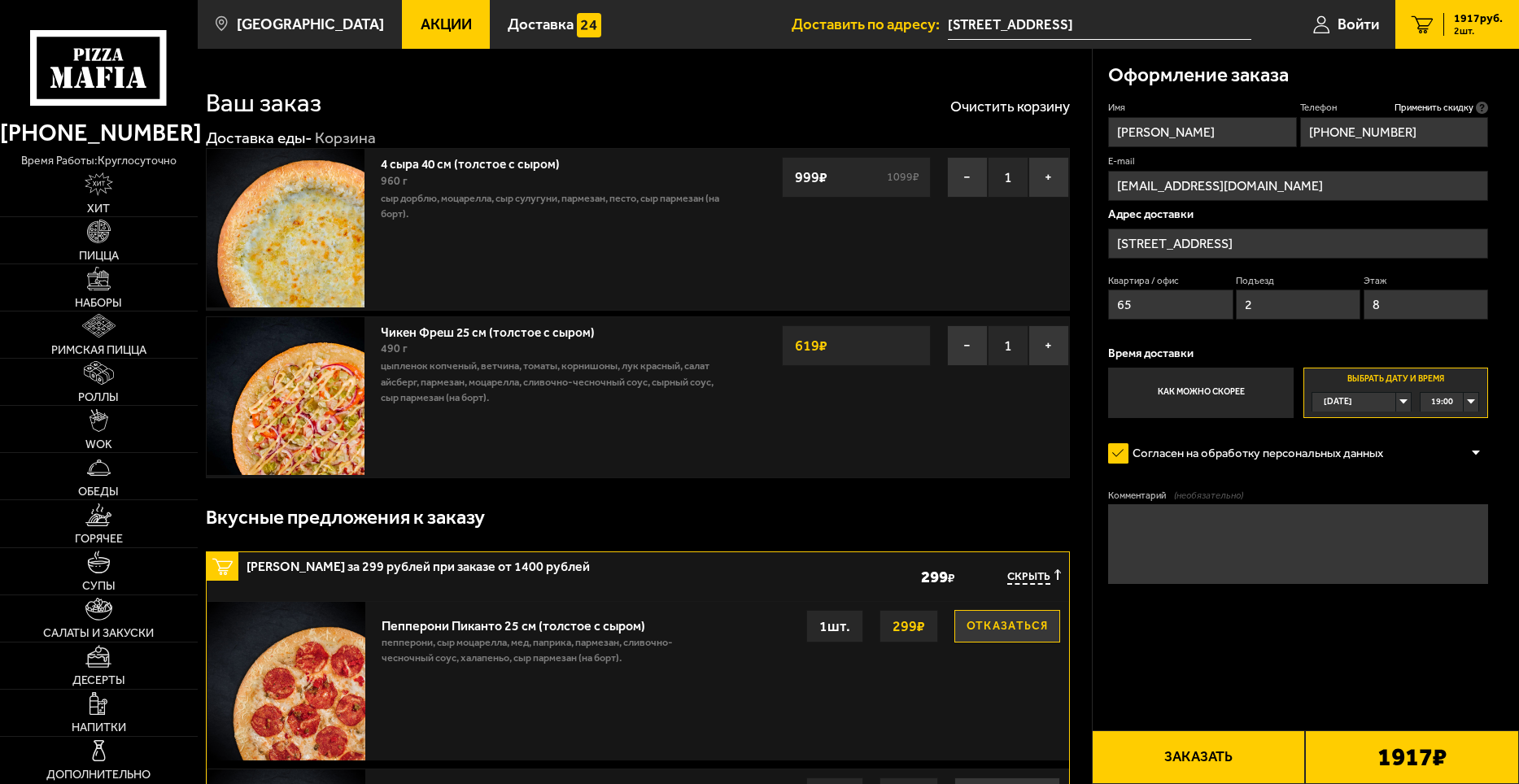
type input "[PHONE_NUMBER]"
click at [1149, 752] on button "Заказать" at bounding box center [1199, 758] width 214 height 54
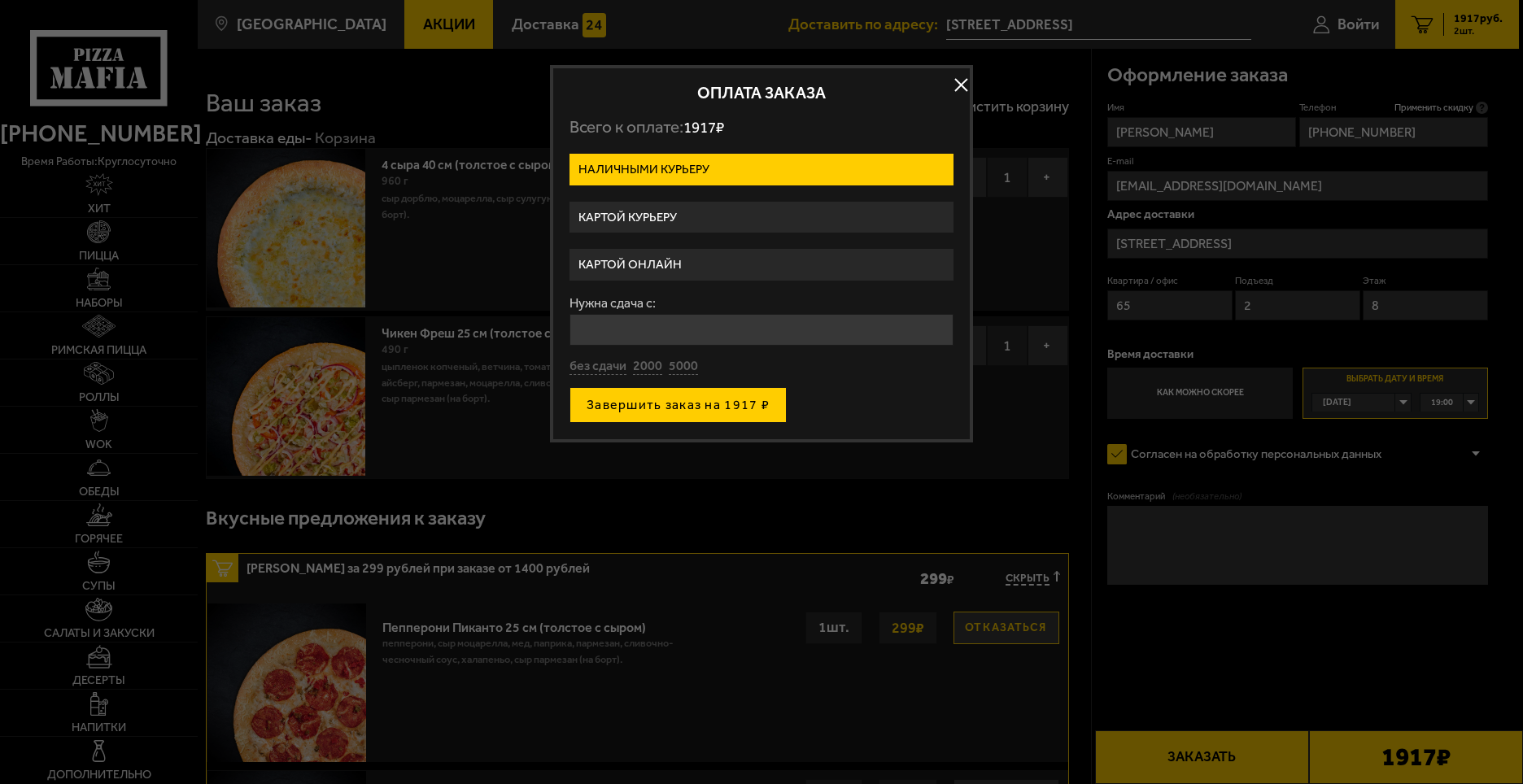
click at [720, 418] on button "Завершить заказ на 1917 ₽" at bounding box center [678, 406] width 217 height 36
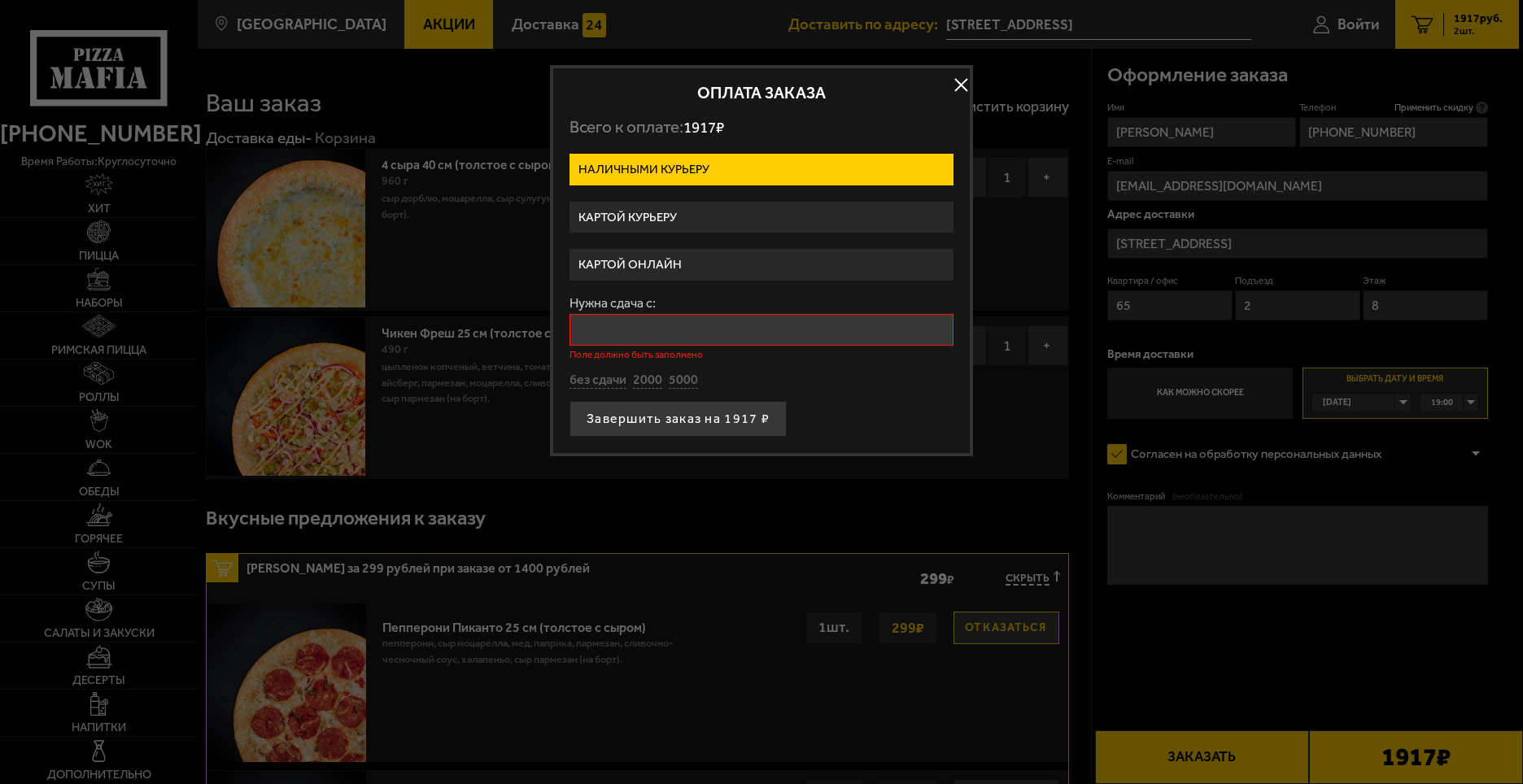
click at [655, 330] on input "Нужна сдача с:" at bounding box center [761, 329] width 384 height 32
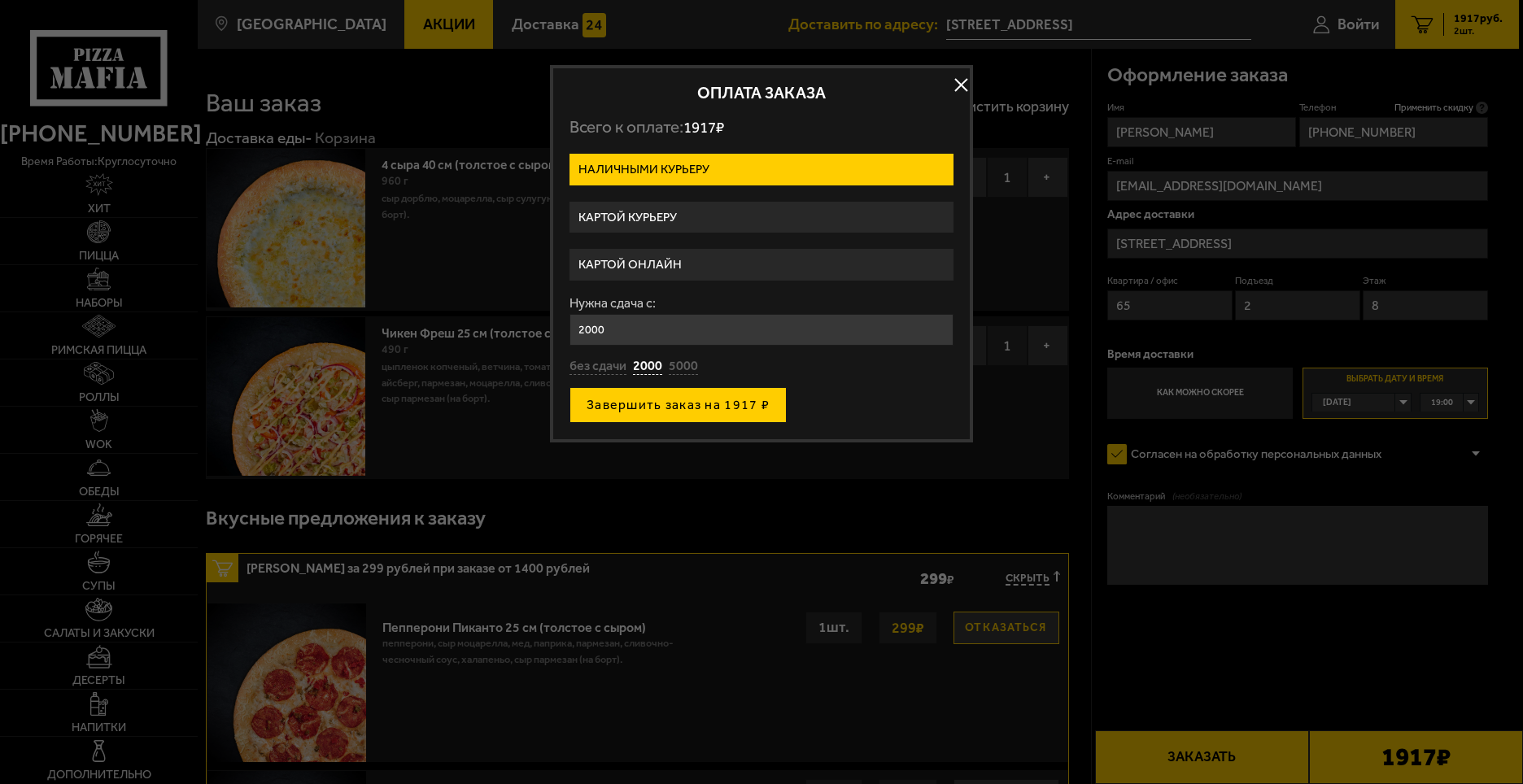
type input "2000"
click at [690, 406] on button "Завершить заказ на 1917 ₽" at bounding box center [678, 406] width 217 height 36
